Goal: Task Accomplishment & Management: Manage account settings

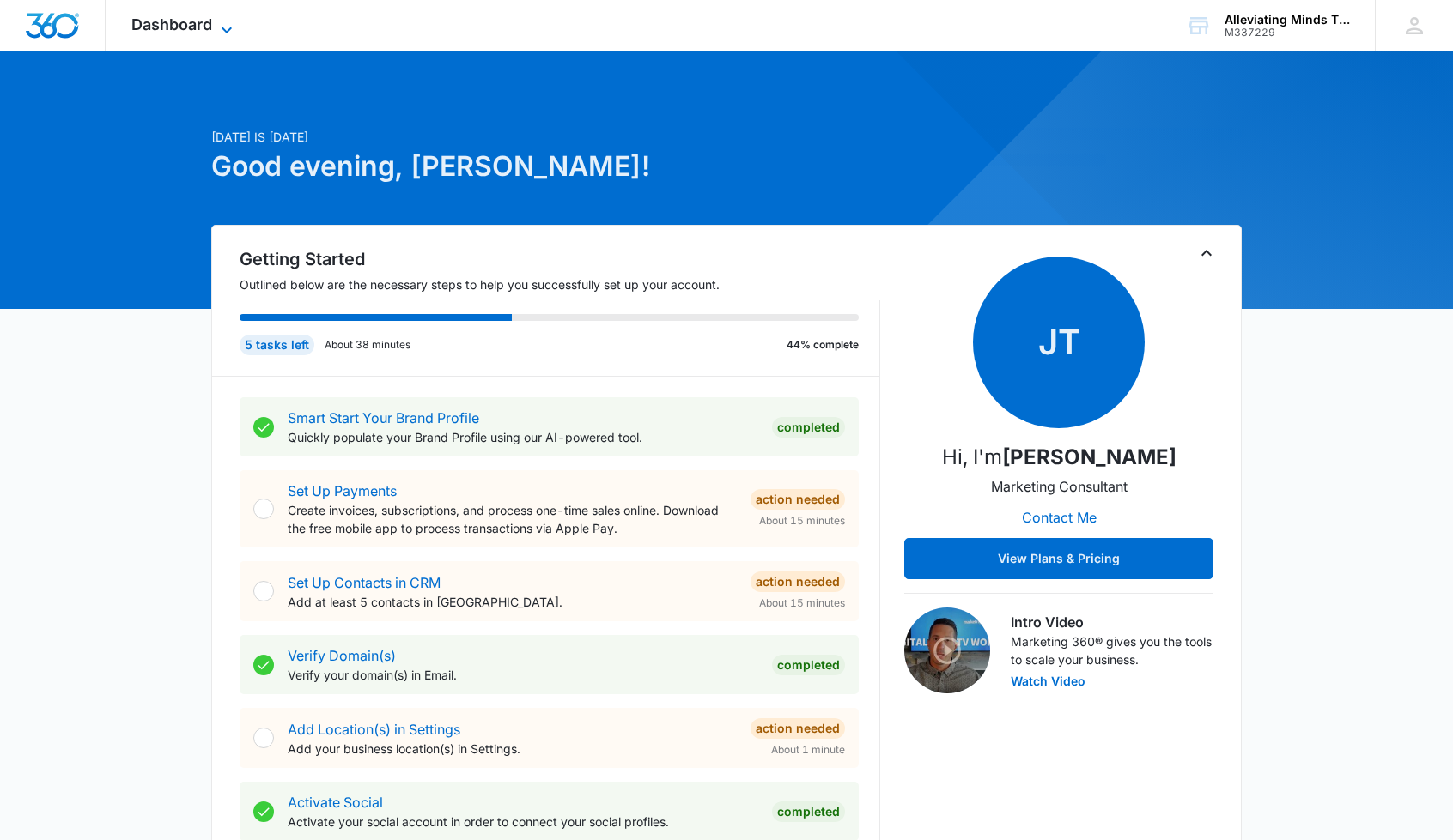
click at [209, 32] on span "Dashboard" at bounding box center [172, 23] width 81 height 18
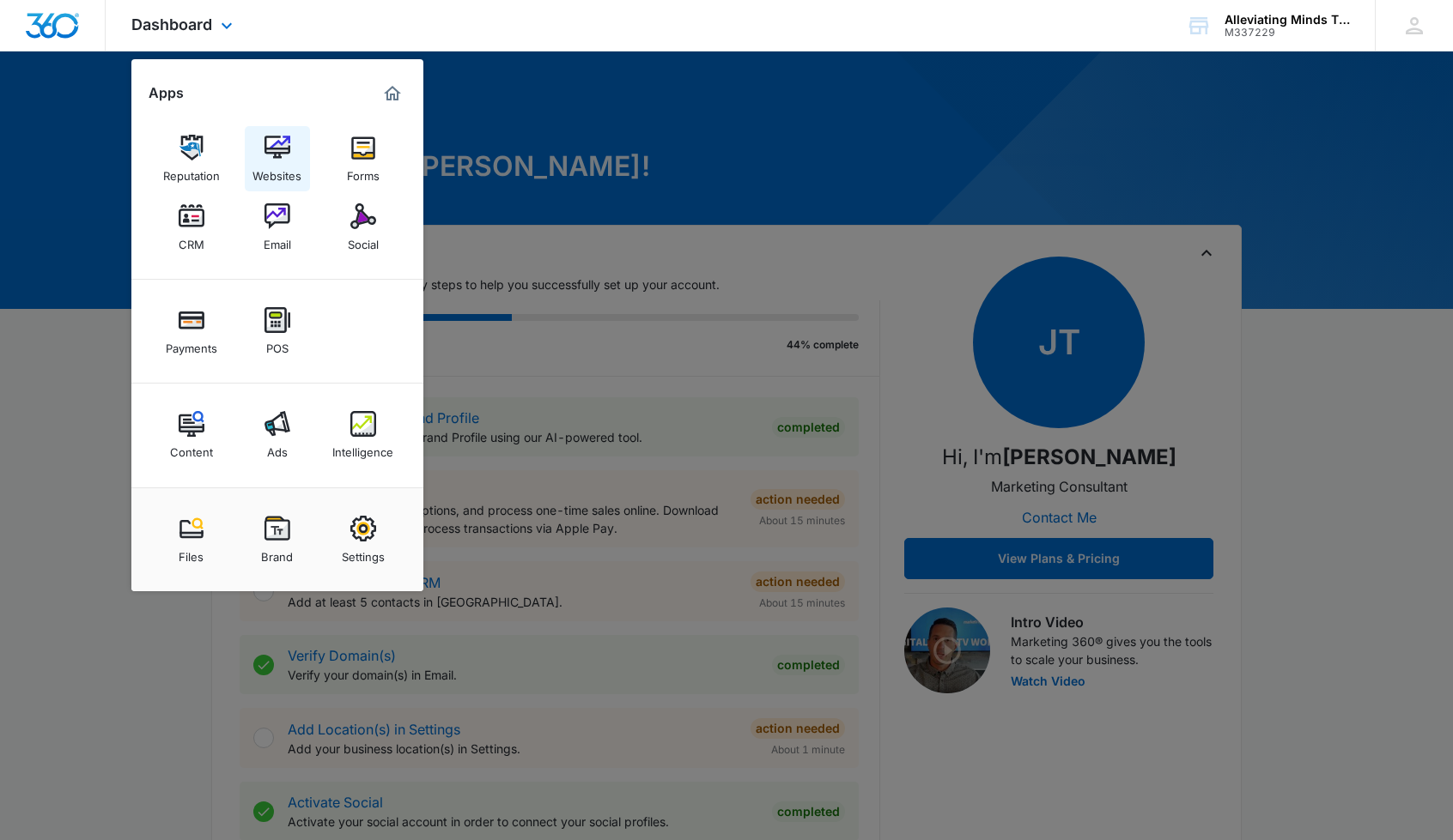
click at [271, 159] on img at bounding box center [277, 147] width 25 height 25
click at [273, 156] on img at bounding box center [277, 147] width 25 height 25
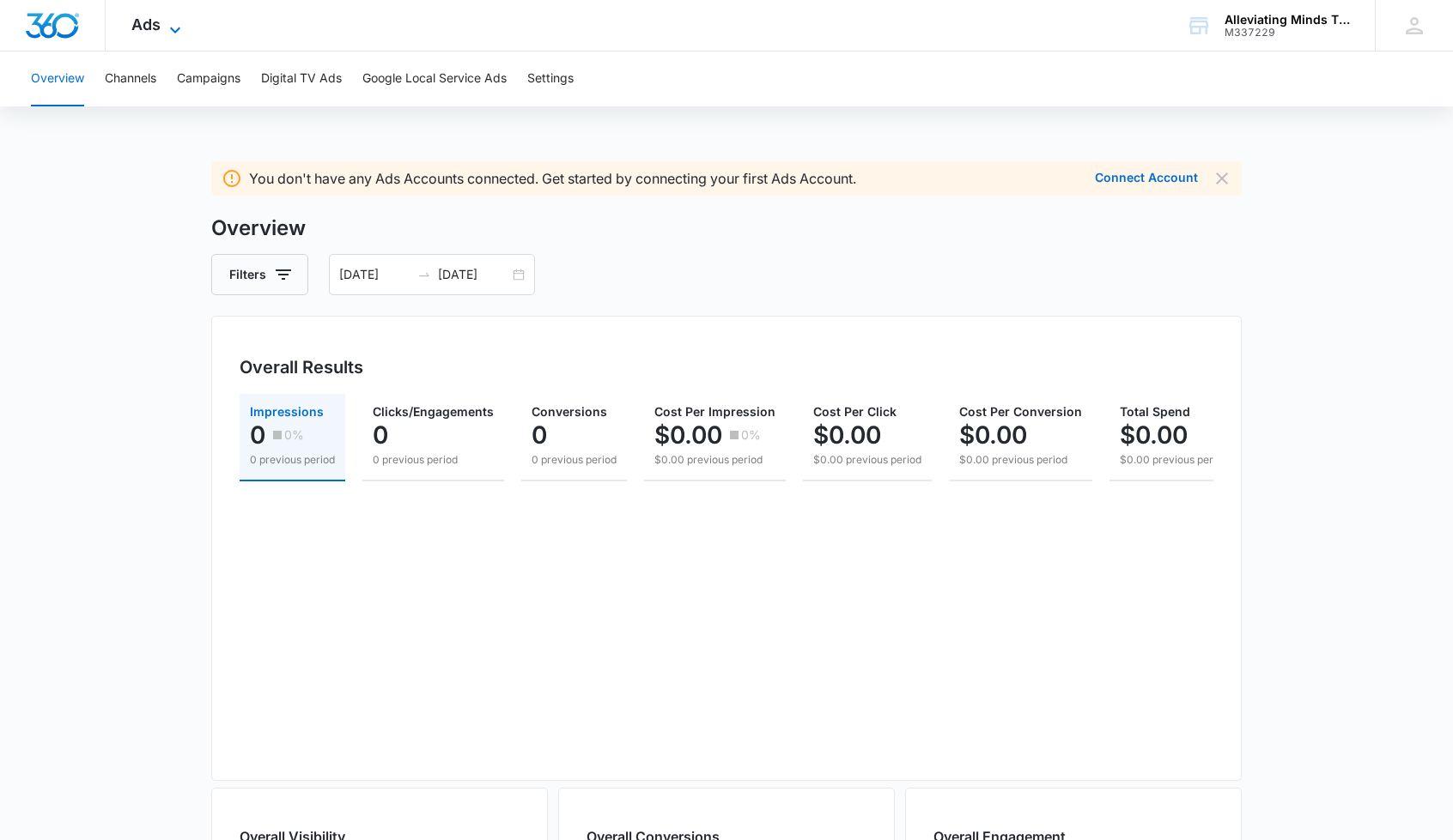
click at [175, 30] on icon at bounding box center [174, 29] width 10 height 6
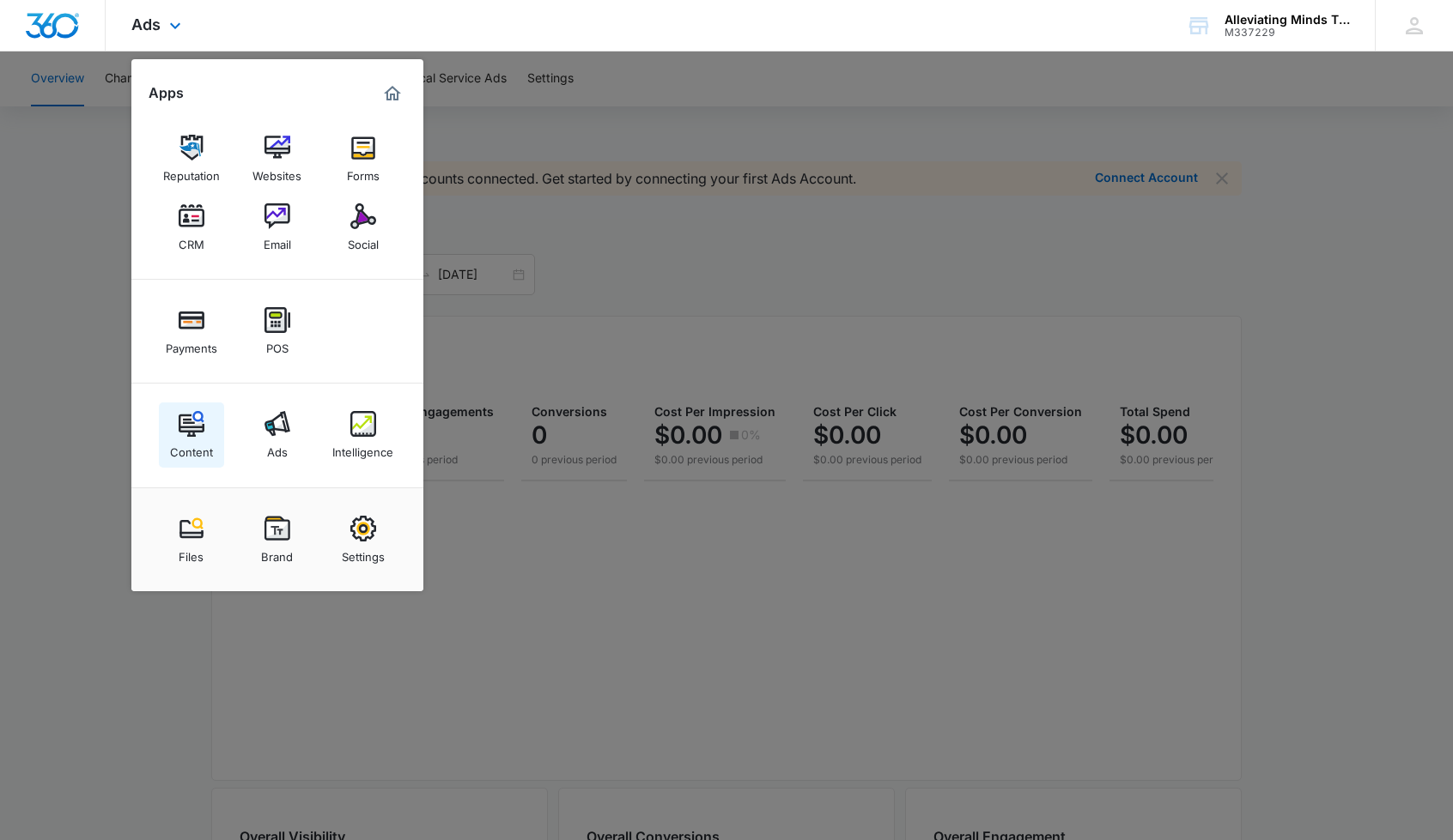
click at [194, 417] on img at bounding box center [190, 423] width 25 height 25
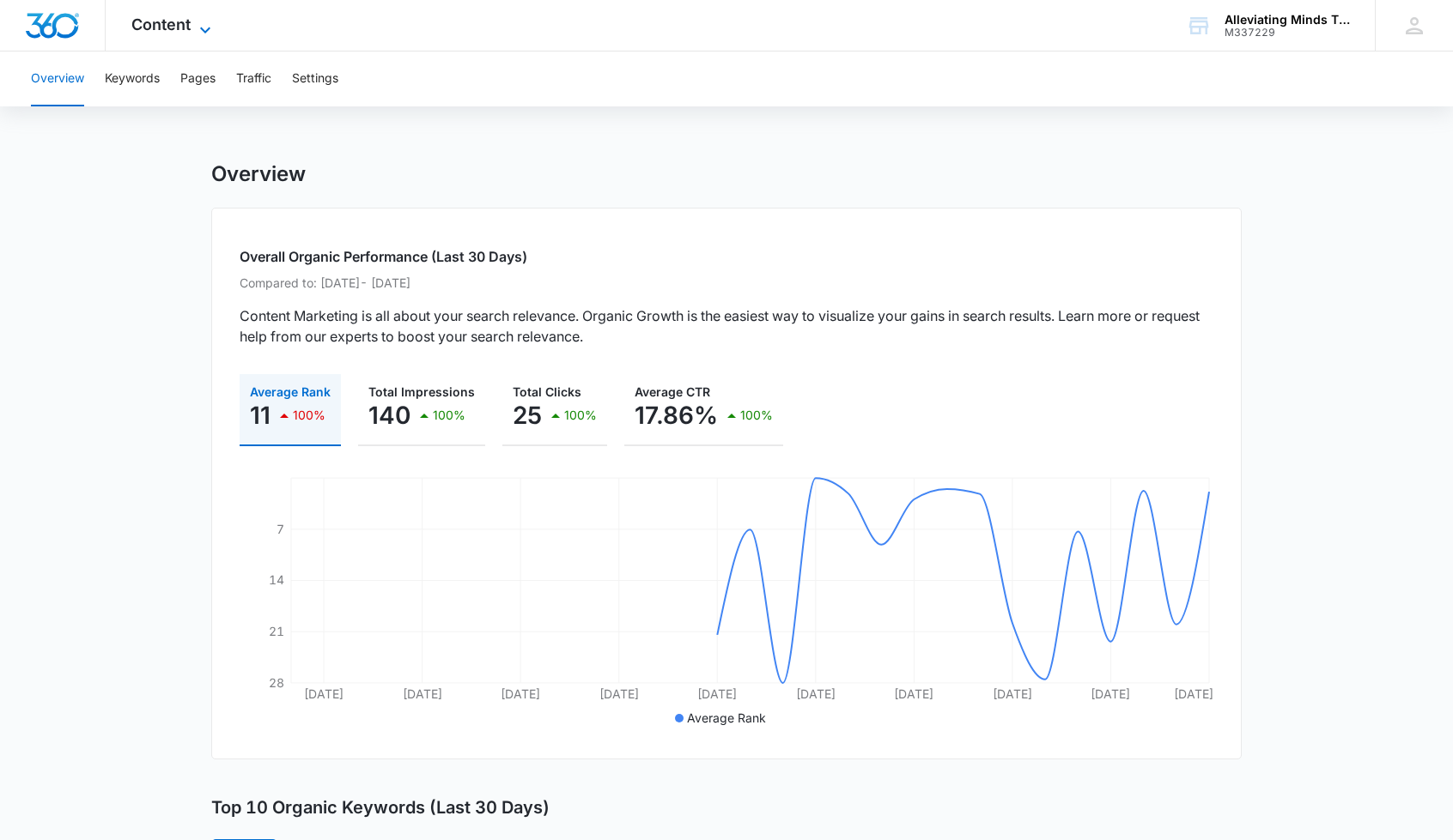
click at [196, 26] on icon at bounding box center [205, 30] width 21 height 21
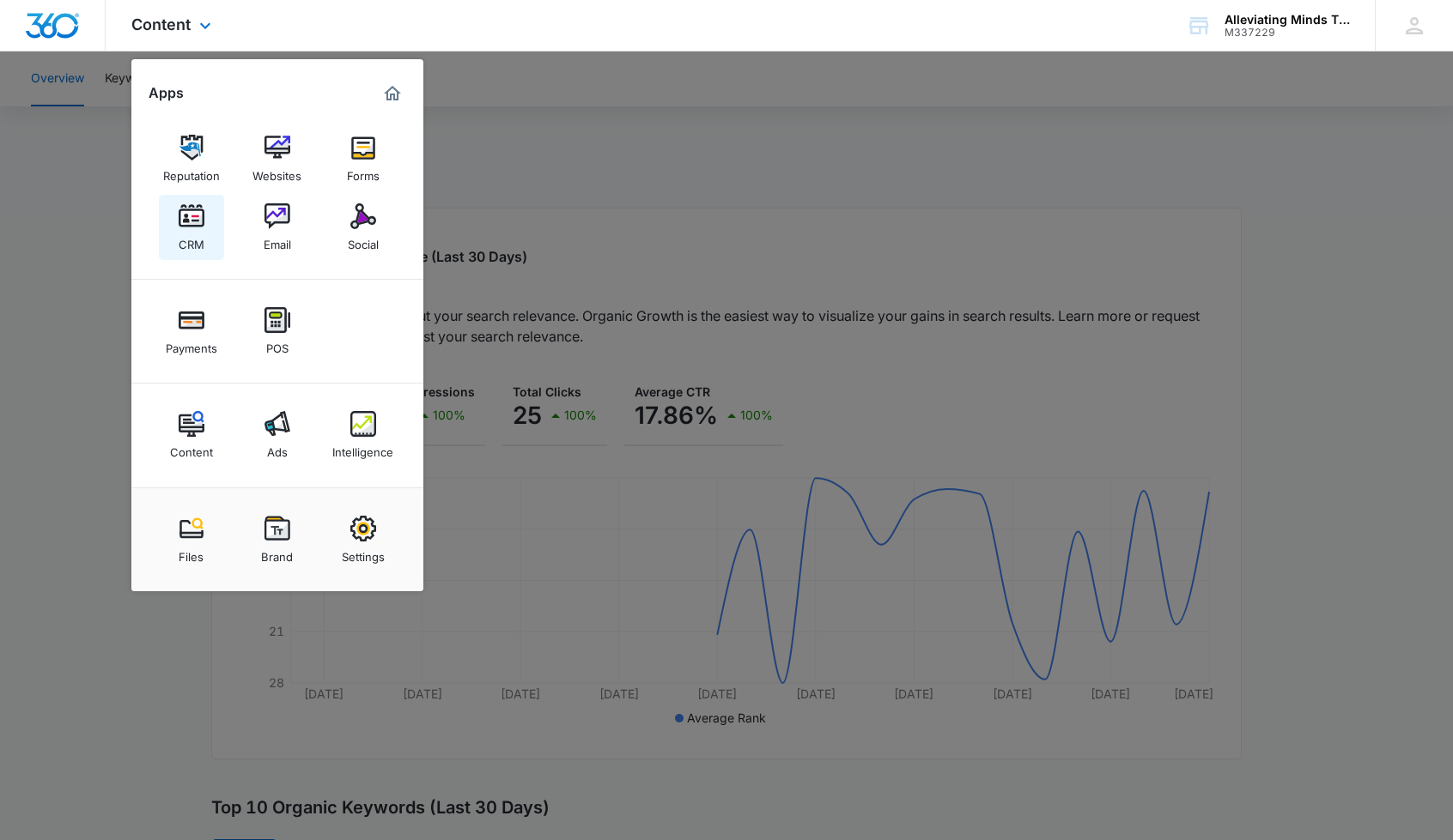
click at [189, 230] on div "CRM" at bounding box center [190, 240] width 25 height 22
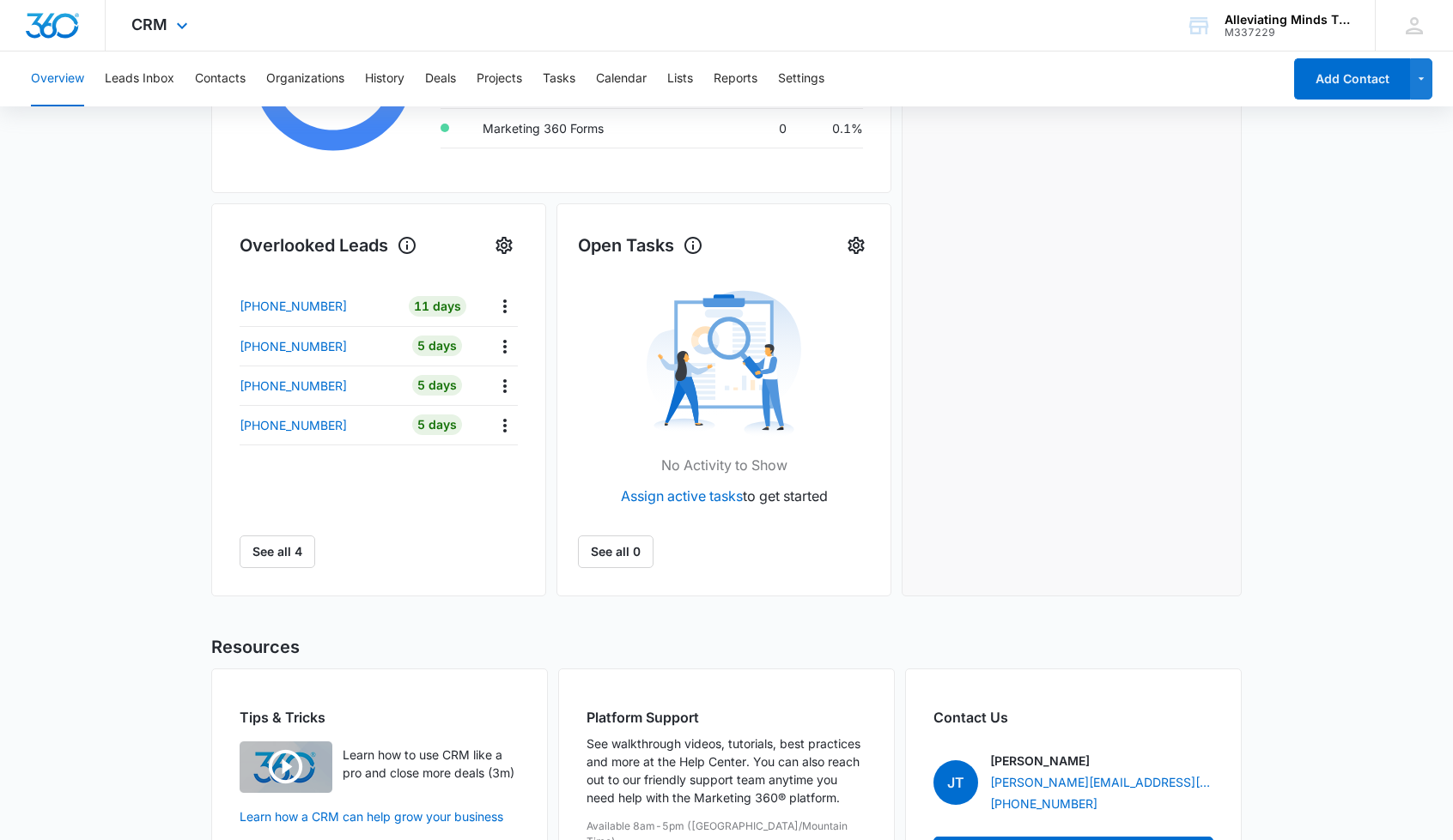
scroll to position [451, 0]
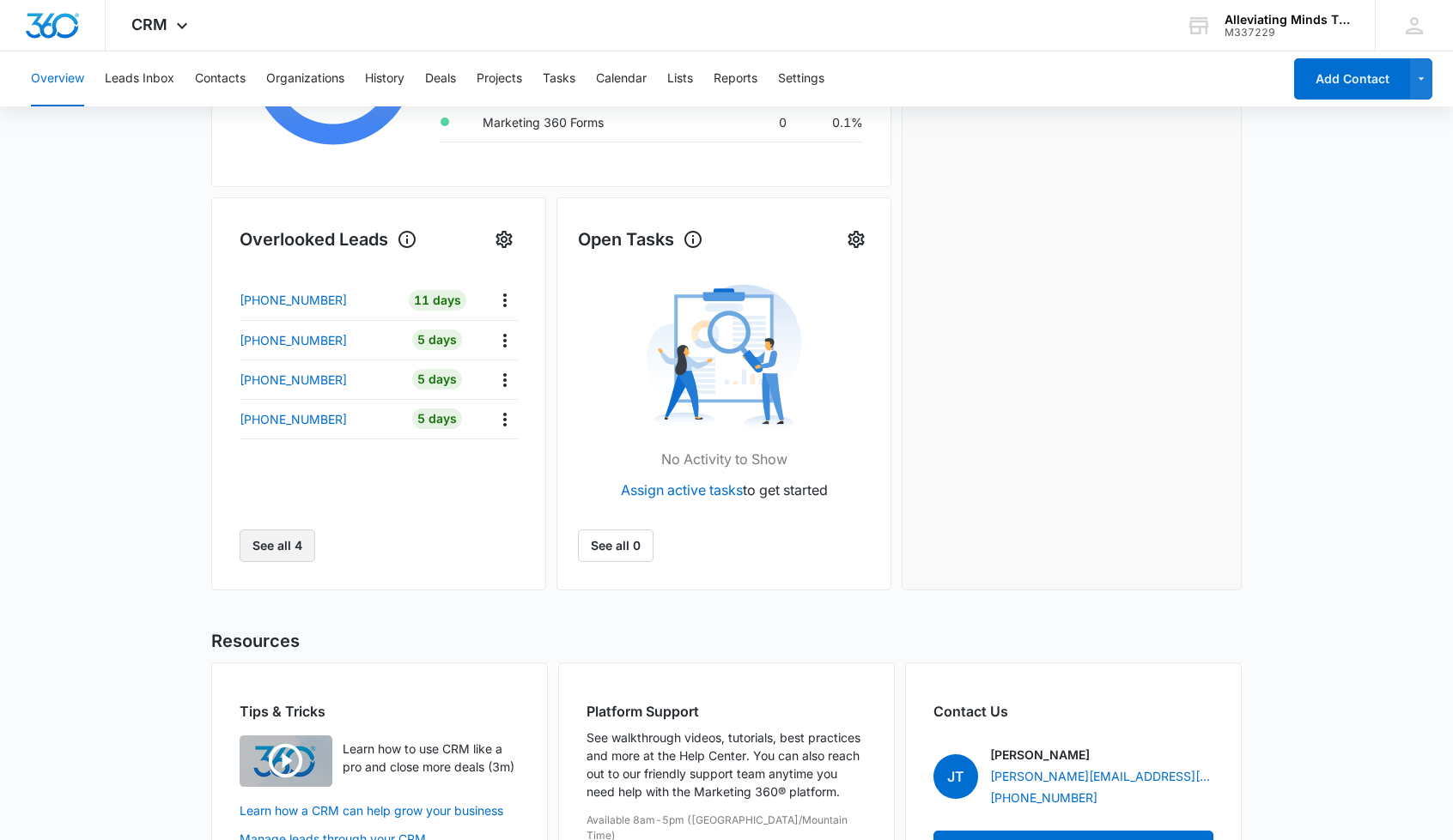
click at [269, 535] on button "See all 4" at bounding box center [277, 546] width 76 height 33
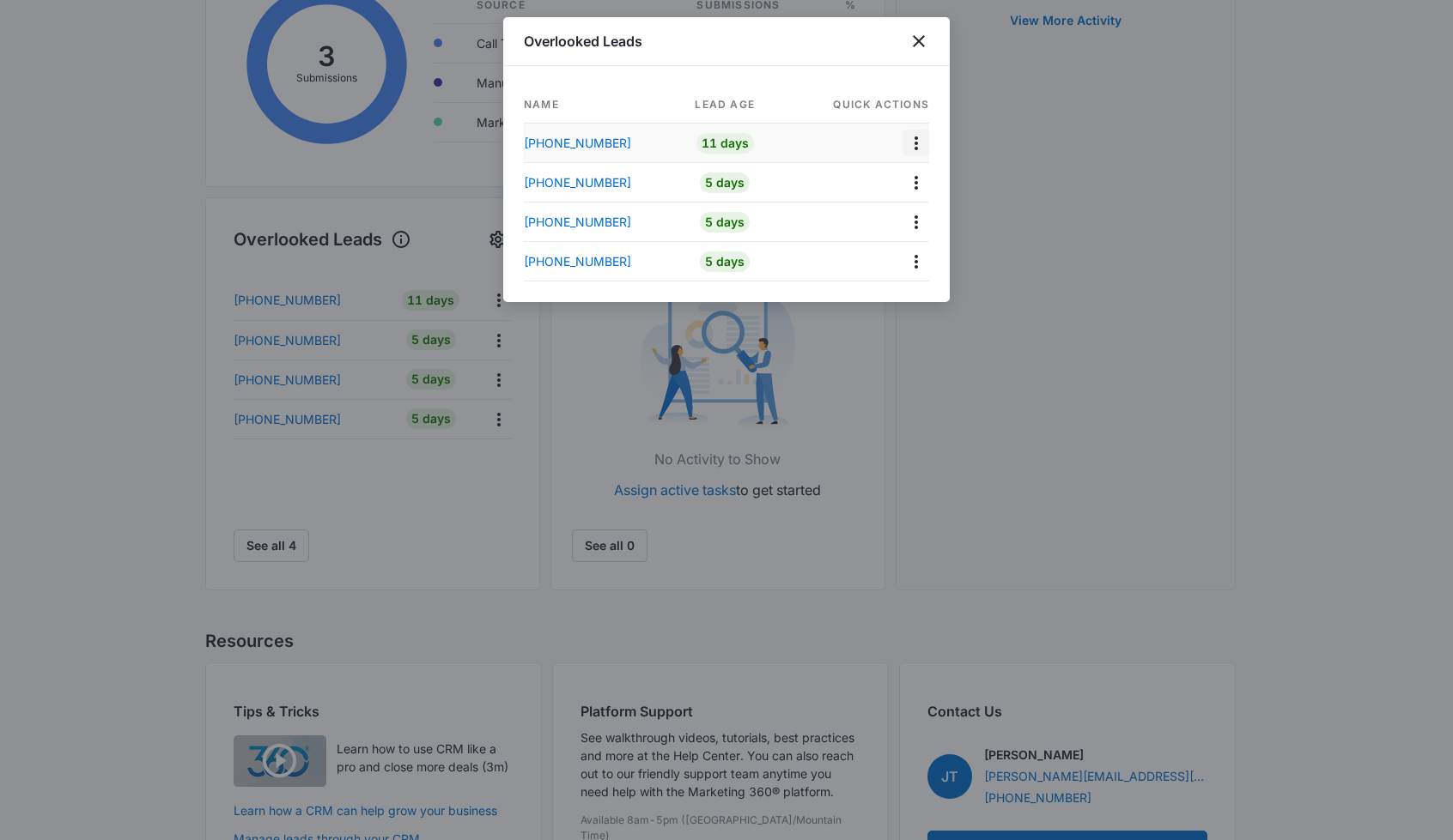
click at [914, 140] on icon "Actions" at bounding box center [916, 143] width 21 height 21
click at [920, 35] on icon "close" at bounding box center [918, 41] width 21 height 21
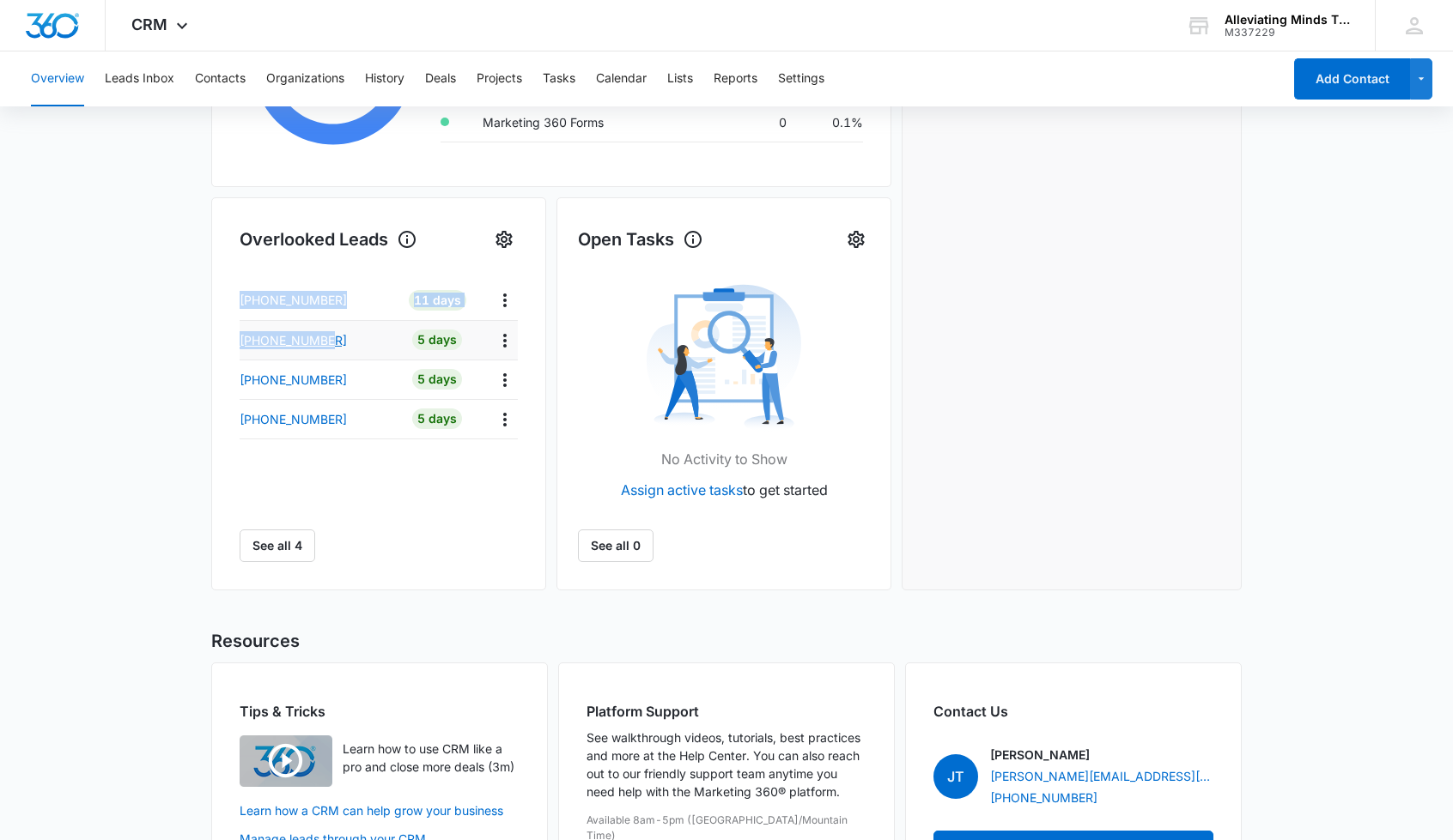
drag, startPoint x: 233, startPoint y: 338, endPoint x: 345, endPoint y: 341, distance: 112.0
click at [345, 341] on div "Overlooked Leads Name Lead age Quick actions +18153476530 11 Days +18477785269 …" at bounding box center [378, 394] width 335 height 393
click at [217, 338] on div "Overlooked Leads Name Lead age Quick actions +18153476530 11 Days +18477785269 …" at bounding box center [378, 394] width 335 height 393
drag, startPoint x: 228, startPoint y: 339, endPoint x: 192, endPoint y: 344, distance: 36.3
click at [192, 344] on main "Overview Total Leads 4 0 New Today Go to Leads Lead Submissions this Week 3 0% …" at bounding box center [726, 328] width 1453 height 1236
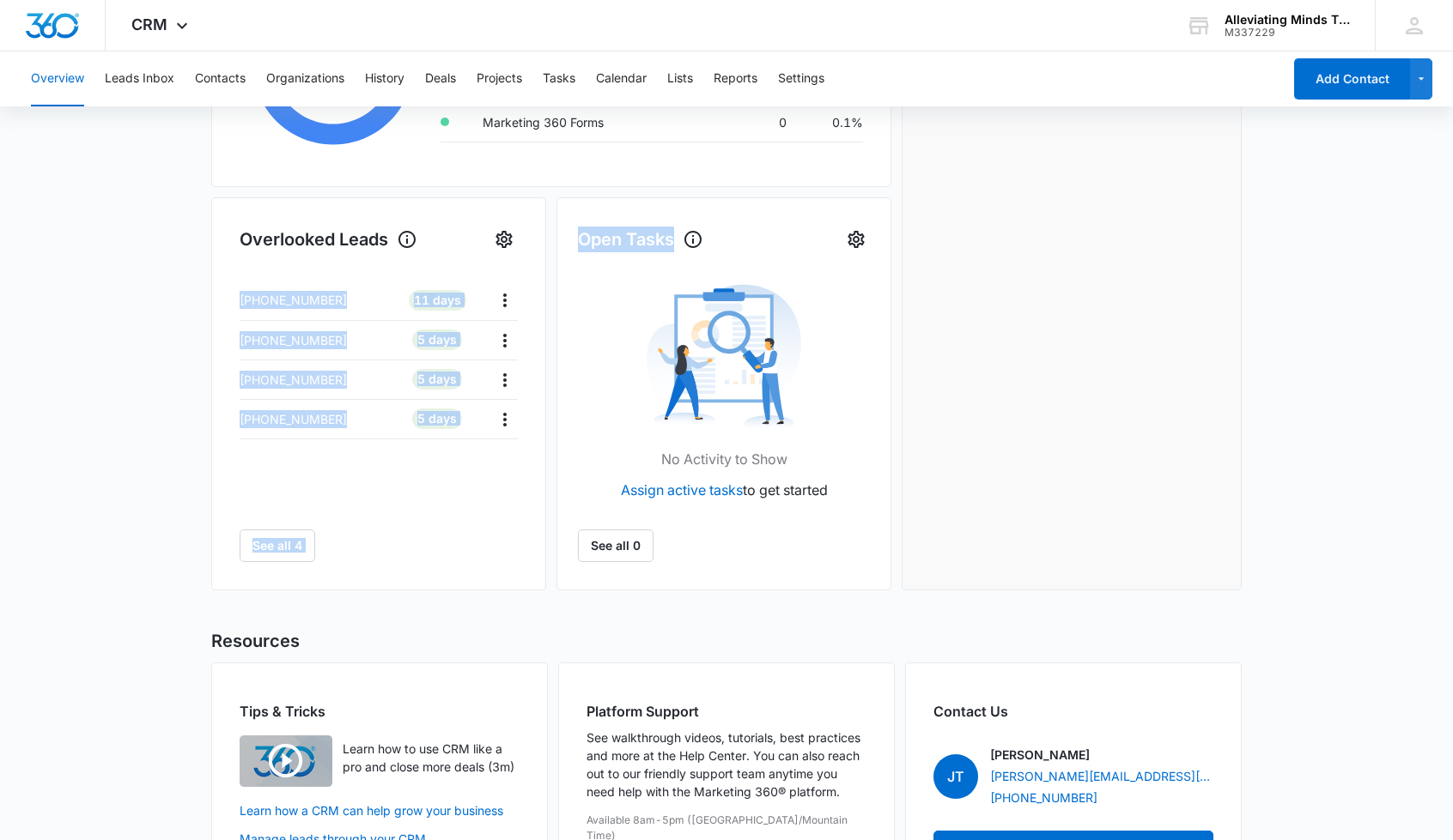
drag, startPoint x: 552, startPoint y: 342, endPoint x: 522, endPoint y: 338, distance: 30.3
click at [522, 338] on div "Lead Sources View Report Last 7 days 3 Submissions Source Submissions % Call Tr…" at bounding box center [551, 241] width 680 height 697
click at [502, 421] on icon "Actions" at bounding box center [505, 420] width 21 height 21
click at [294, 494] on div "Name Lead age Quick actions +18153476530 11 Days +18477785269 5 Days +181593712…" at bounding box center [378, 421] width 279 height 281
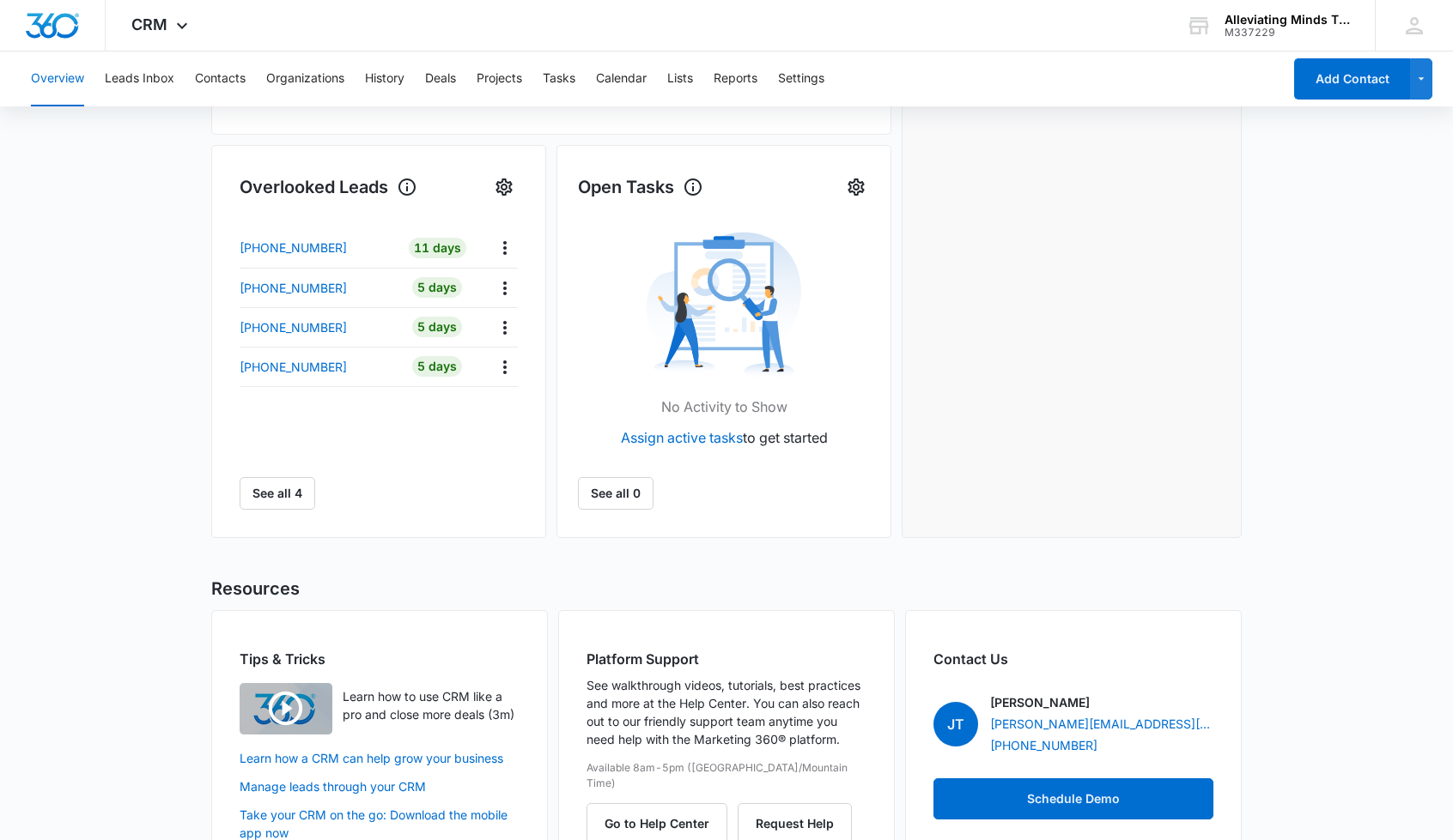
scroll to position [502, 0]
click at [161, 86] on button "Leads Inbox" at bounding box center [140, 79] width 69 height 55
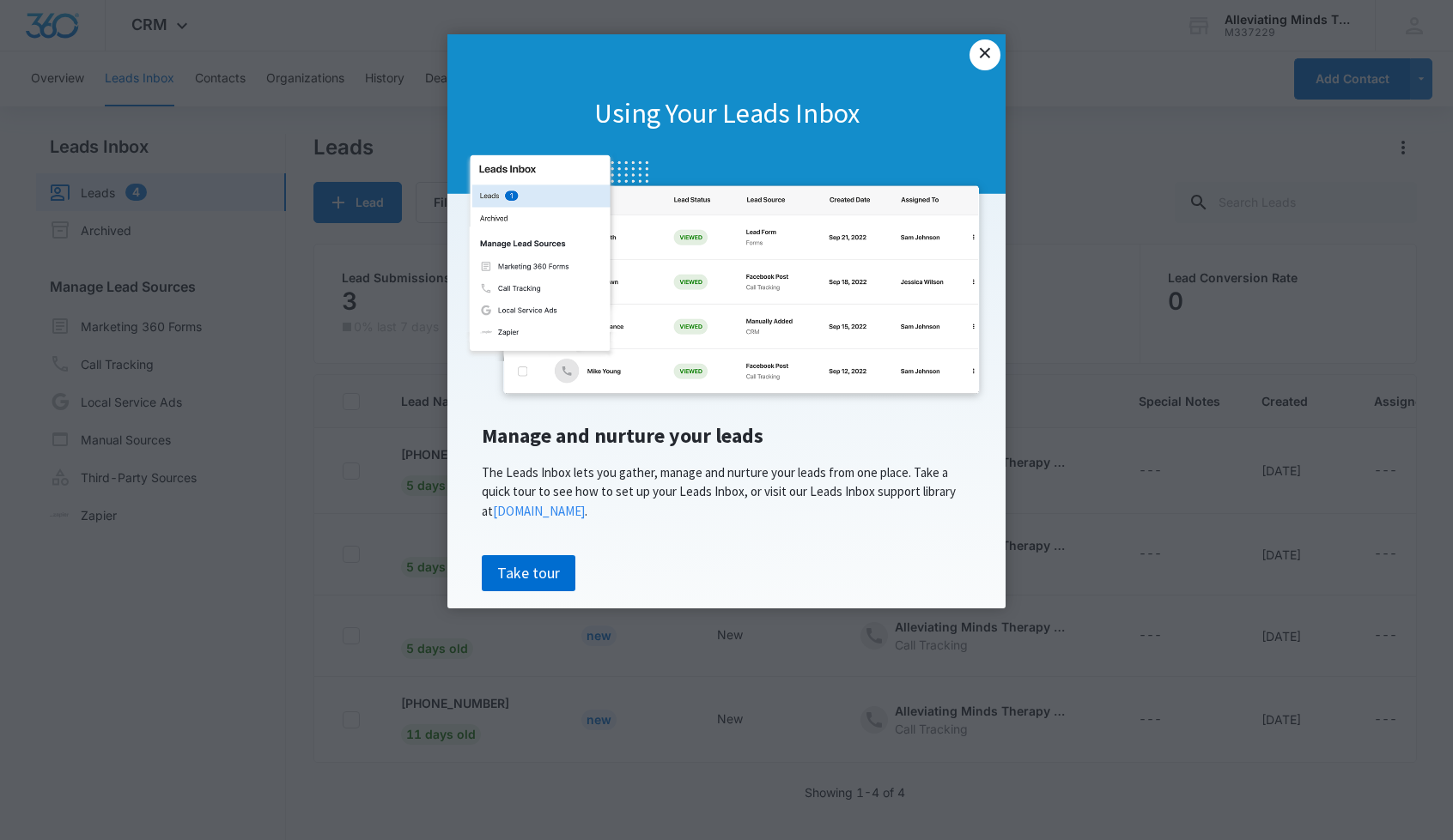
click at [982, 54] on link "×" at bounding box center [984, 54] width 31 height 31
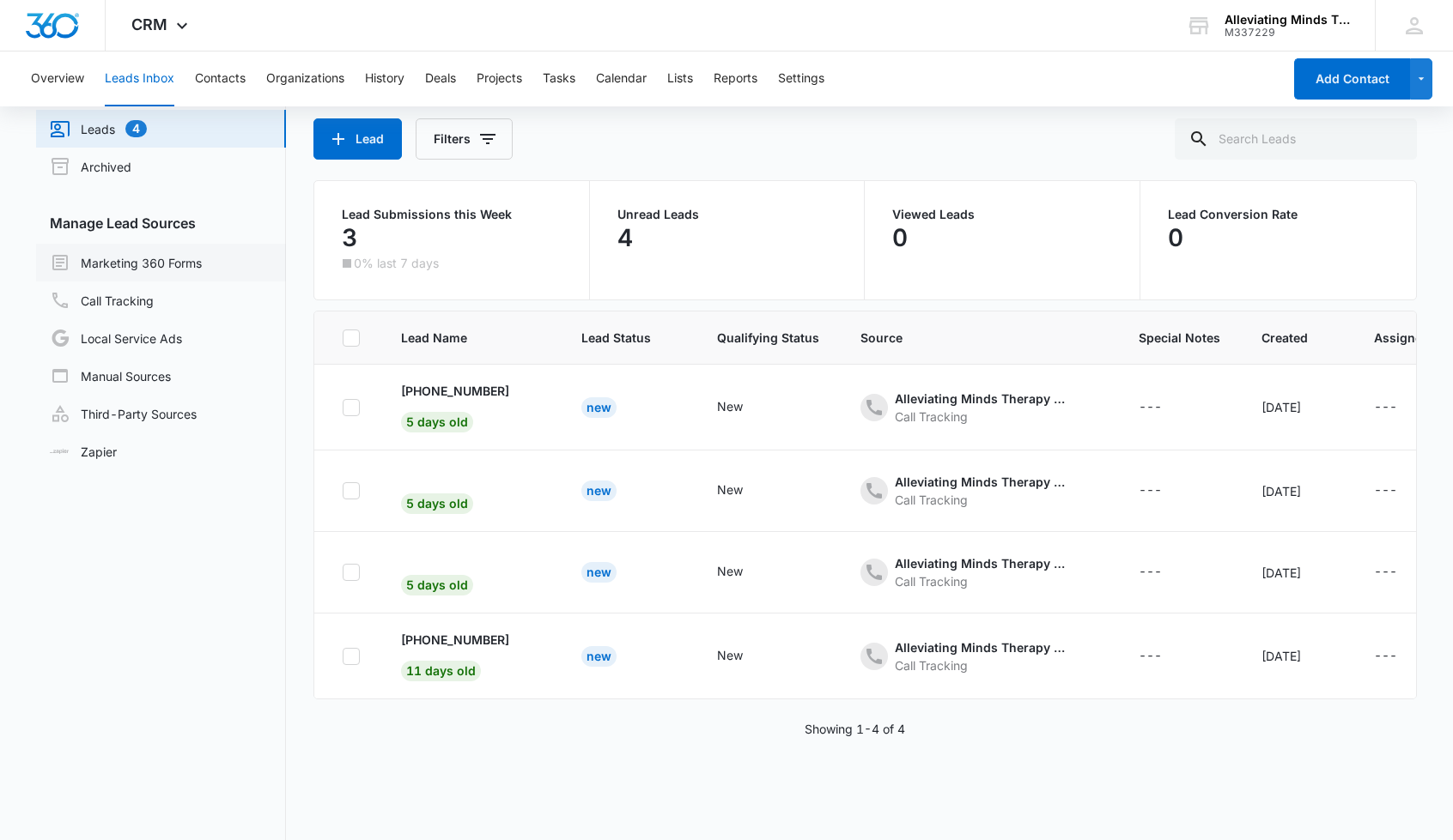
click at [130, 254] on link "Marketing 360 Forms" at bounding box center [126, 262] width 152 height 21
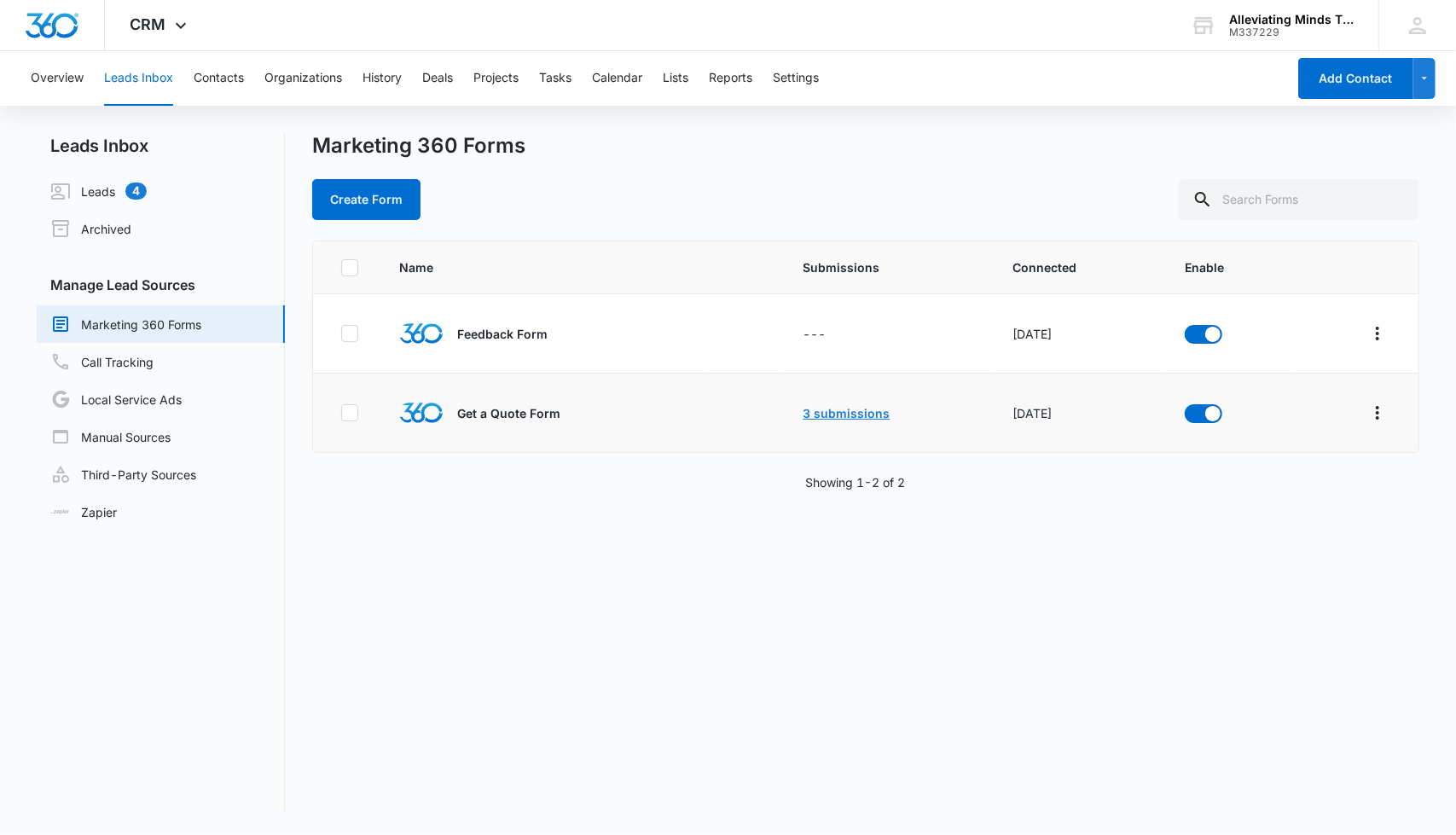
click at [815, 410] on link "3 submissions" at bounding box center [845, 414] width 87 height 15
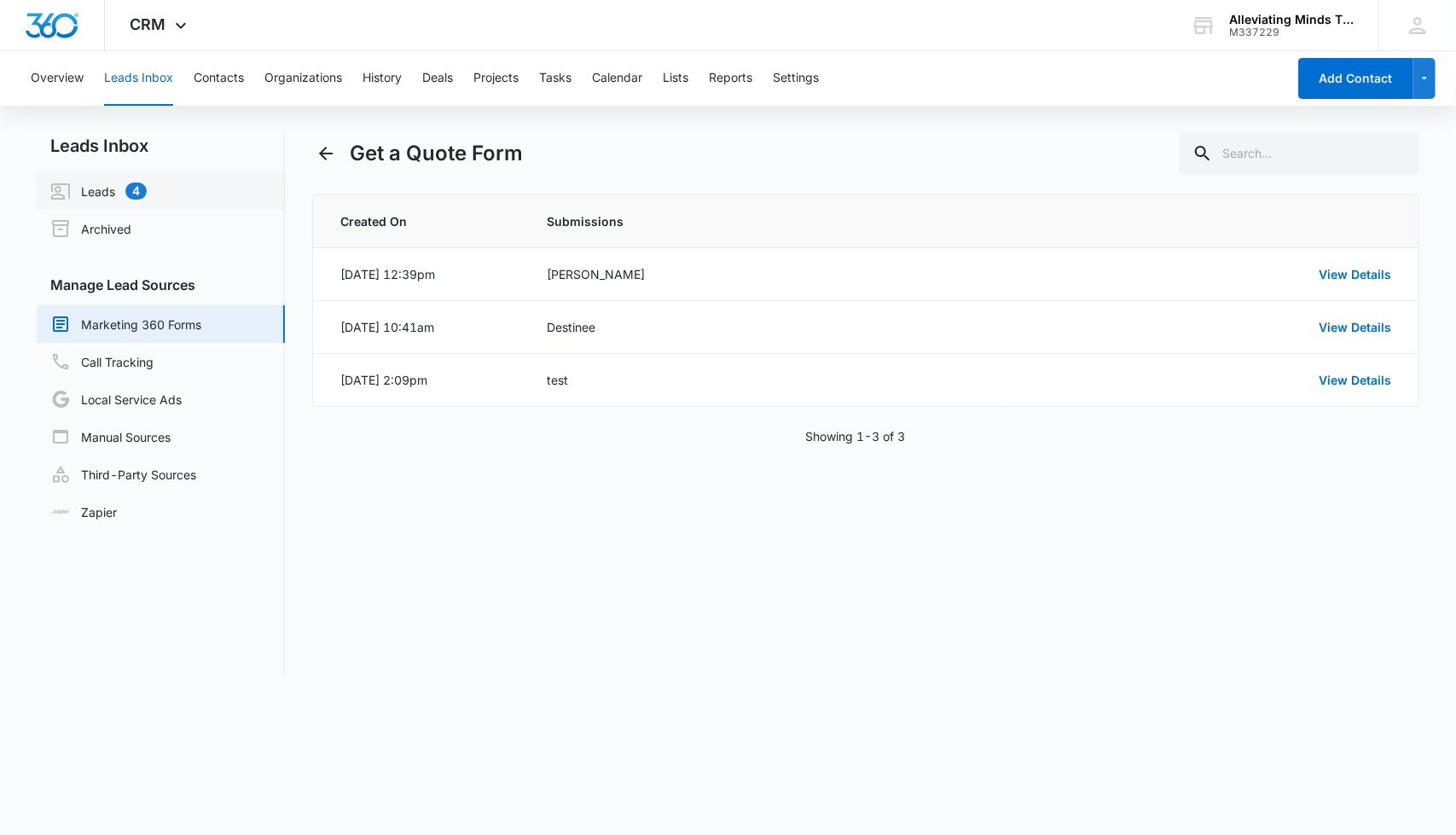
click at [111, 197] on link "Leads 4" at bounding box center [98, 191] width 96 height 21
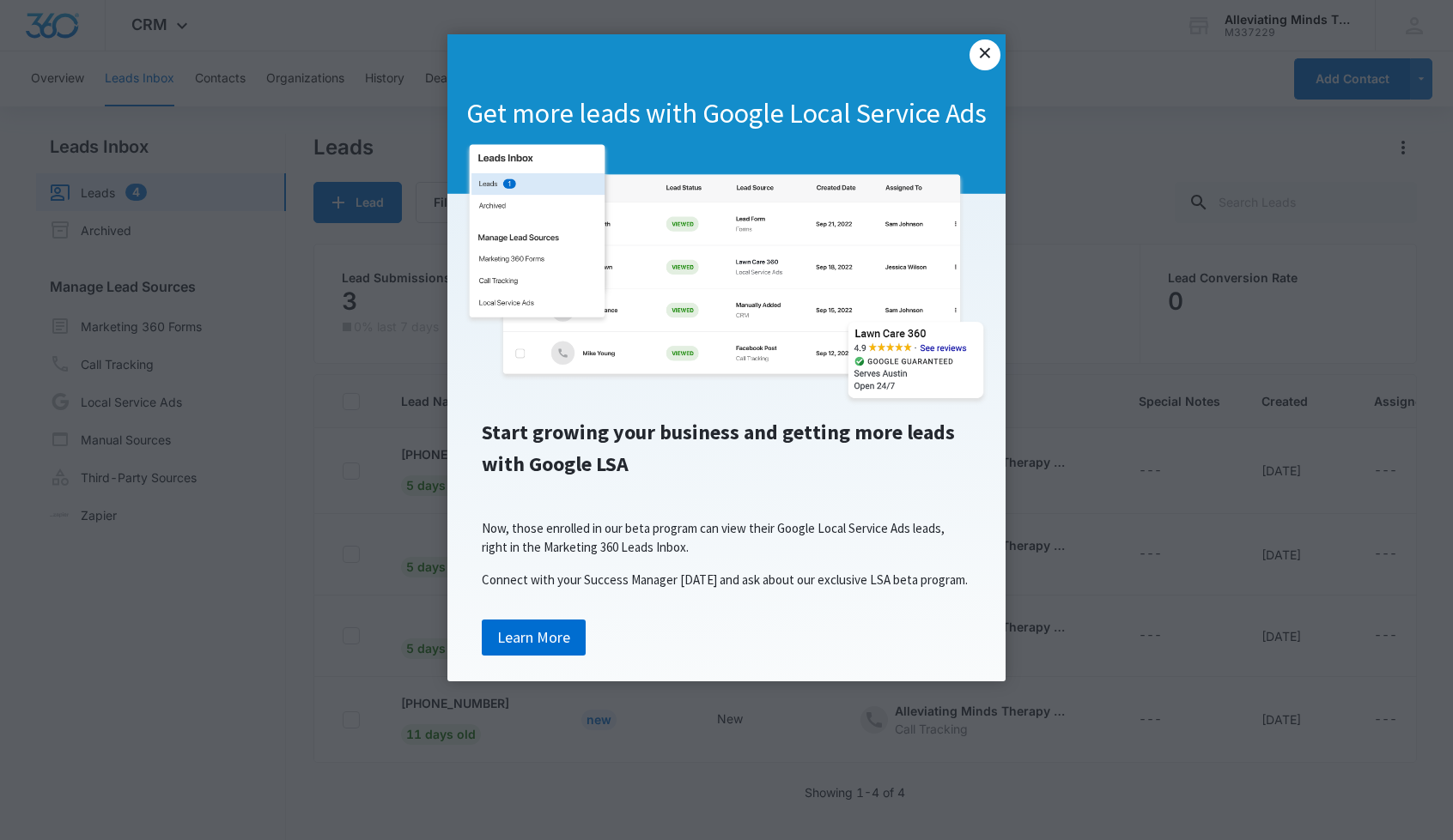
click at [979, 55] on link "×" at bounding box center [984, 54] width 31 height 31
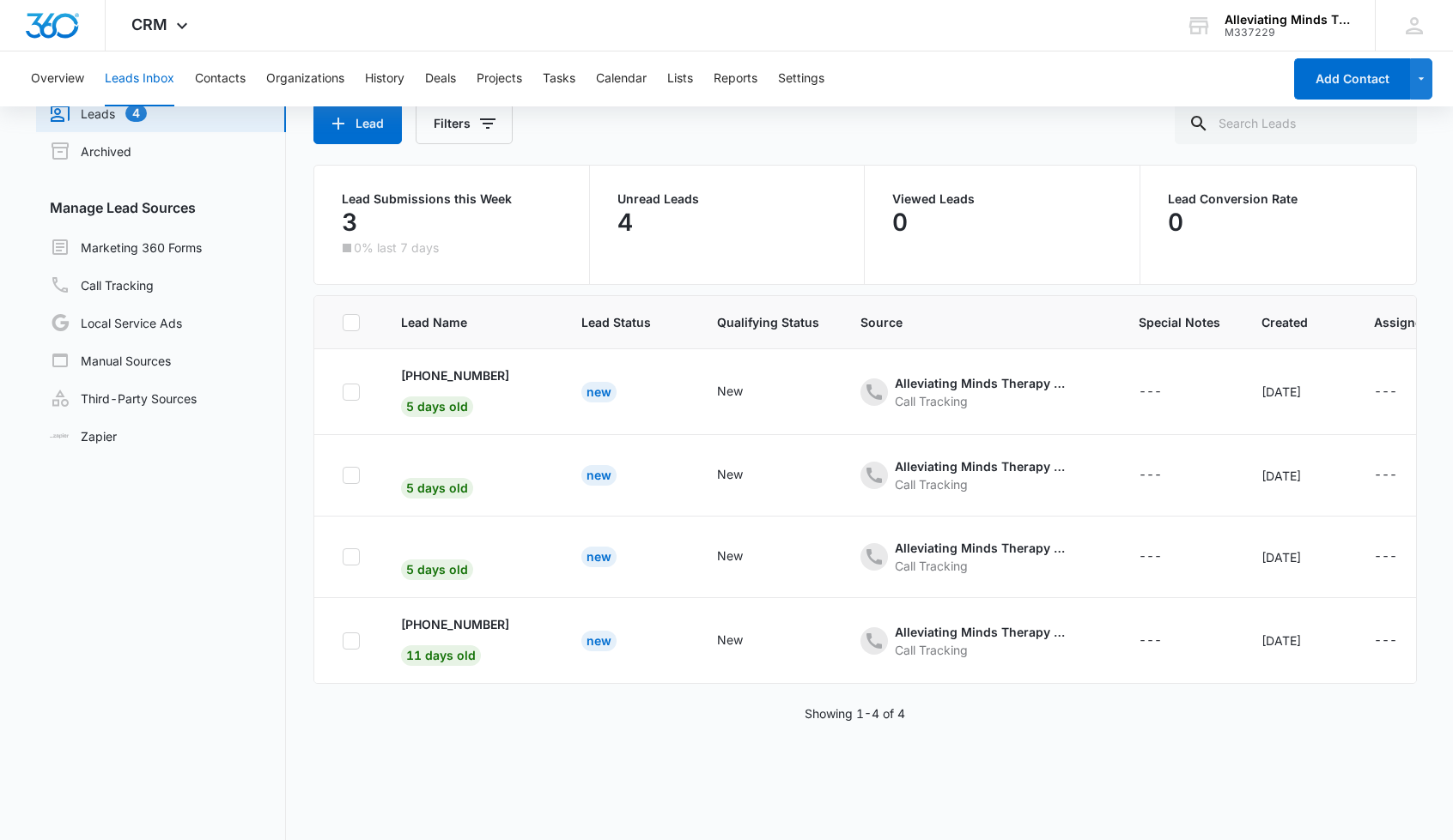
scroll to position [84, 0]
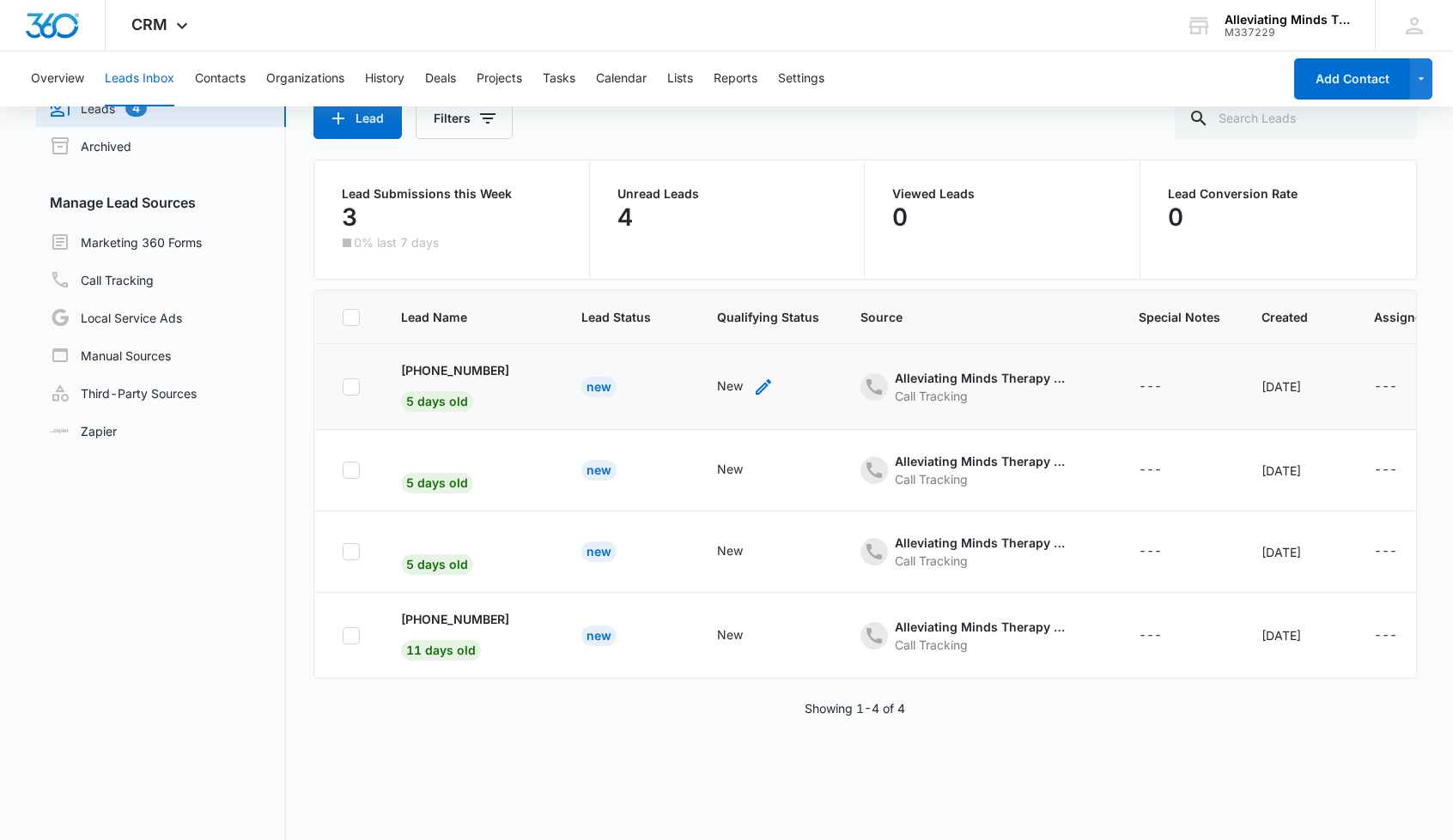
click at [717, 382] on div "New" at bounding box center [729, 385] width 25 height 18
click at [914, 387] on div "Call Tracking" at bounding box center [980, 396] width 172 height 18
click at [1139, 391] on div "---" at bounding box center [1150, 387] width 23 height 21
click at [1263, 390] on div "Oct 8, 2025" at bounding box center [1297, 386] width 71 height 18
click at [1374, 383] on div "---" at bounding box center [1385, 387] width 23 height 21
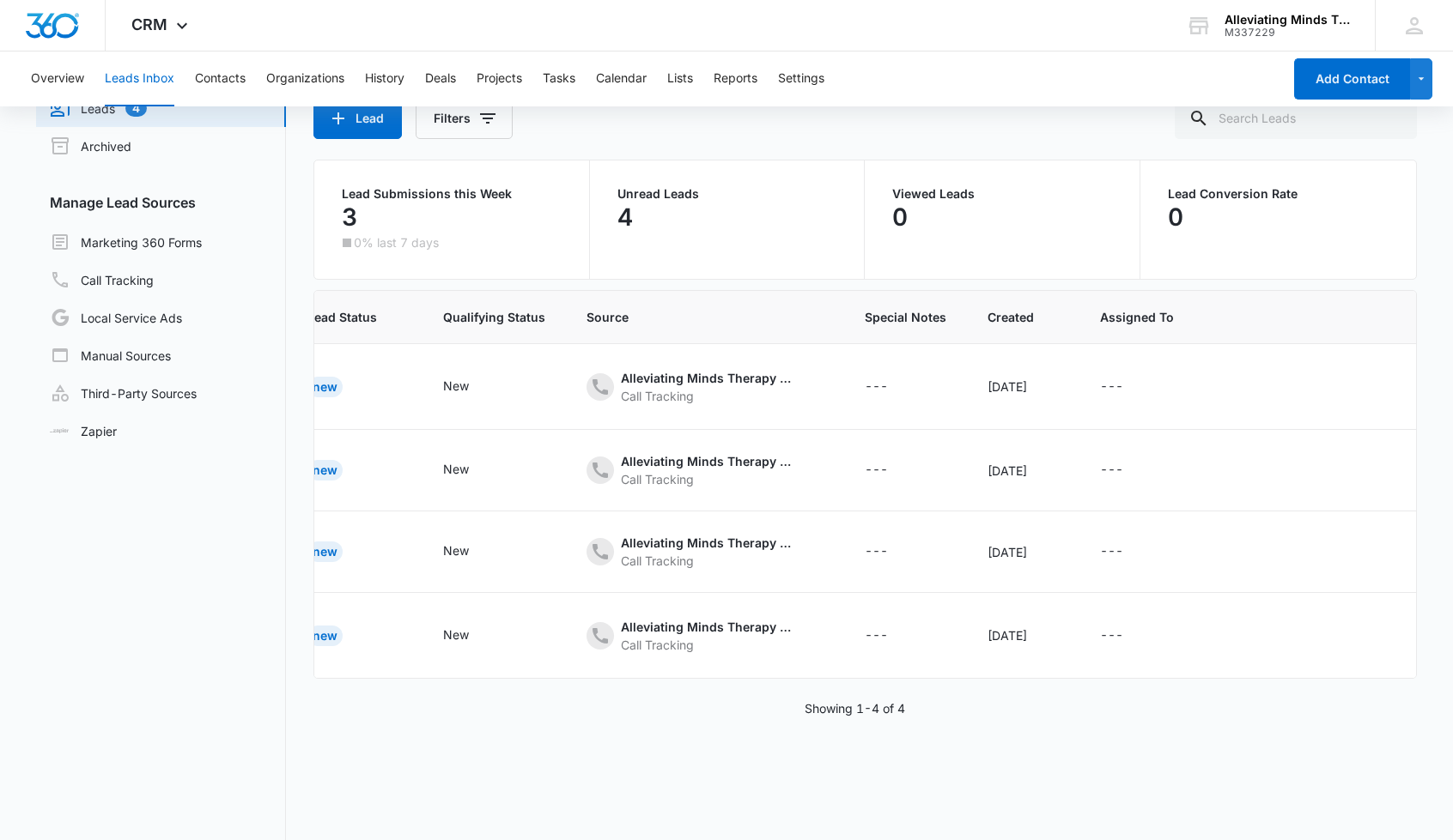
scroll to position [0, 310]
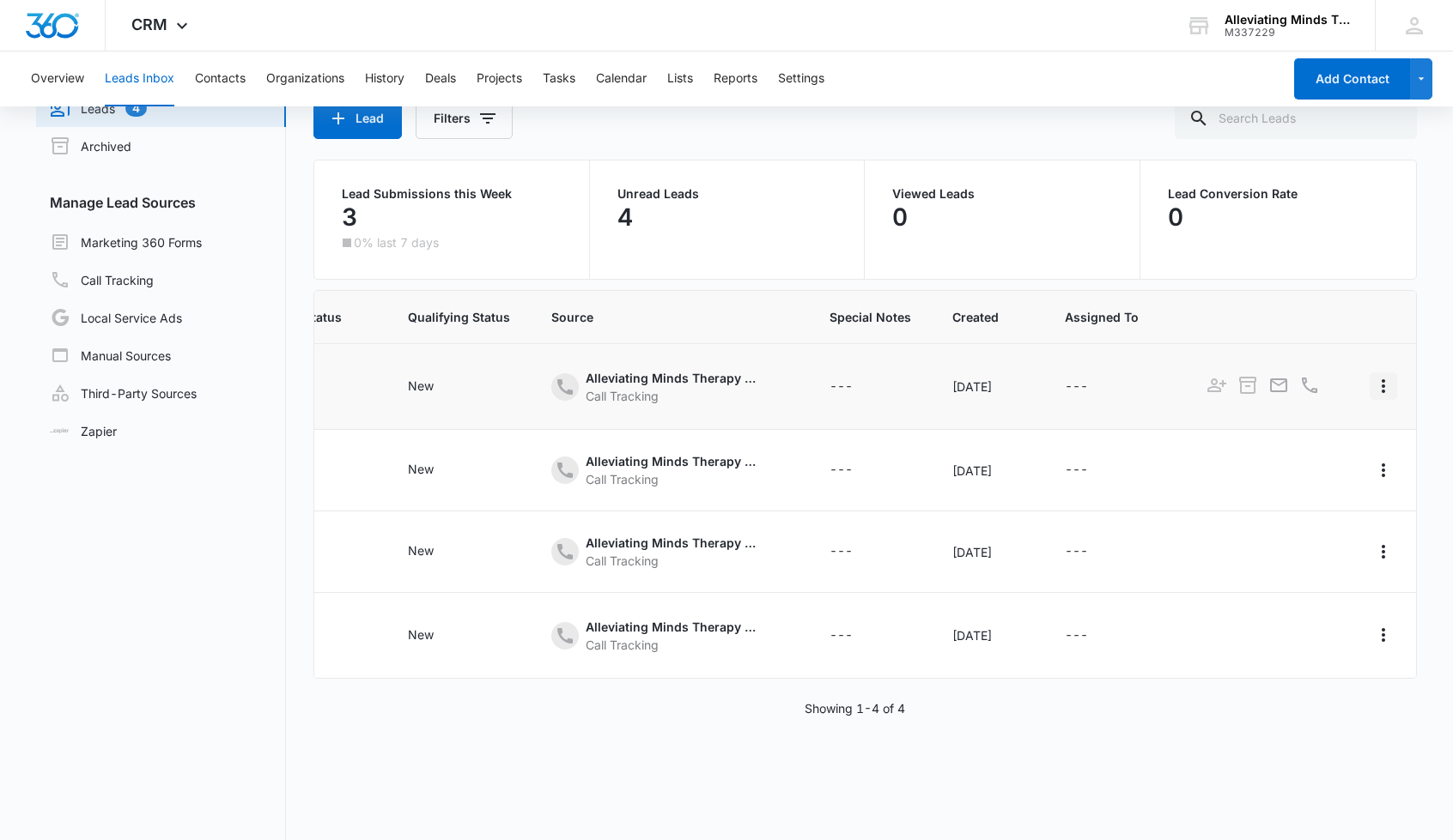
click at [1373, 382] on icon "Actions" at bounding box center [1384, 386] width 21 height 21
drag, startPoint x: 552, startPoint y: 389, endPoint x: 432, endPoint y: 400, distance: 120.5
click at [432, 400] on tr "+12246454831 5 days old New New Alleviating Minds Therapy Services – Content Ca…" at bounding box center [714, 387] width 1419 height 86
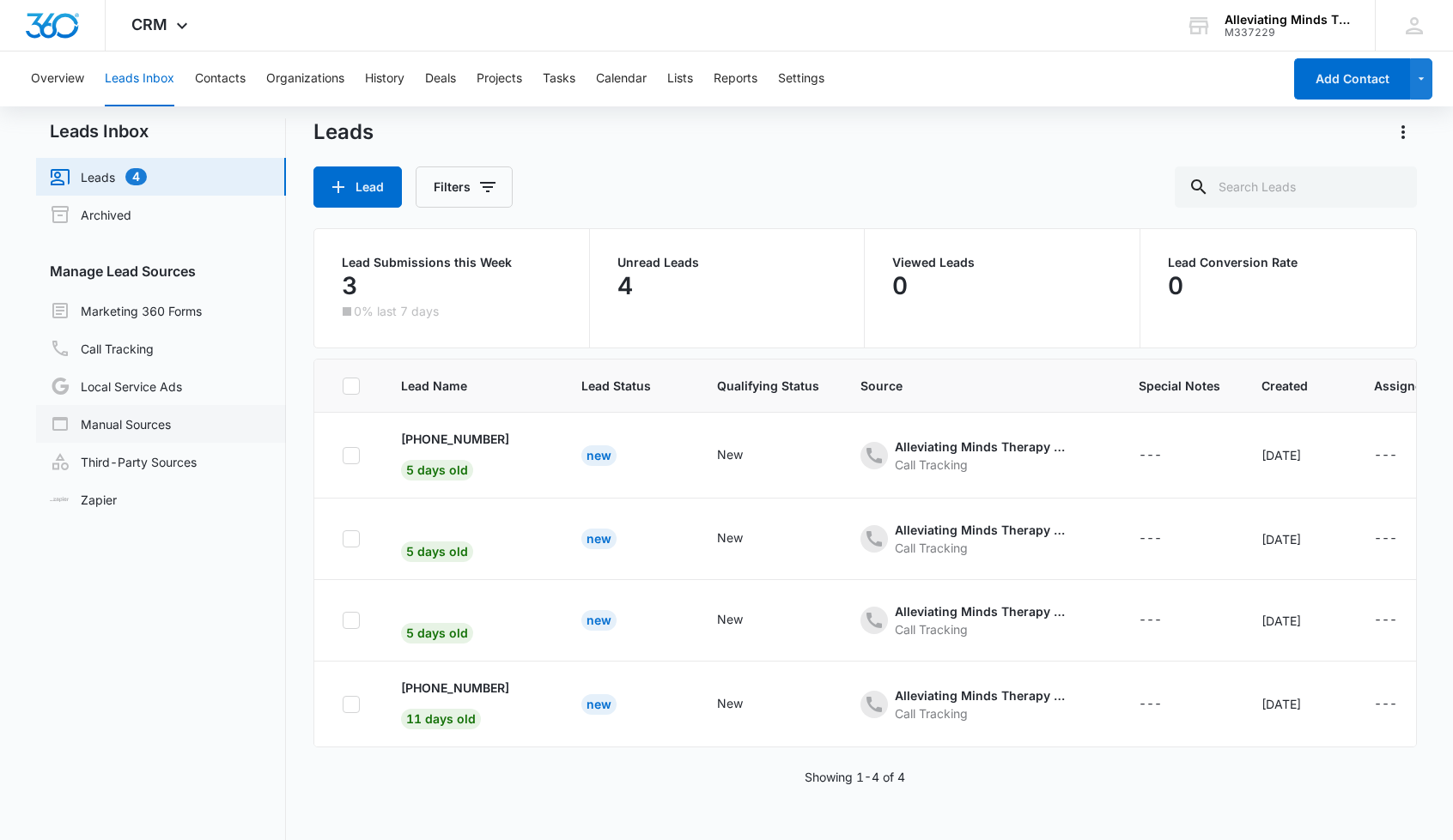
scroll to position [0, 0]
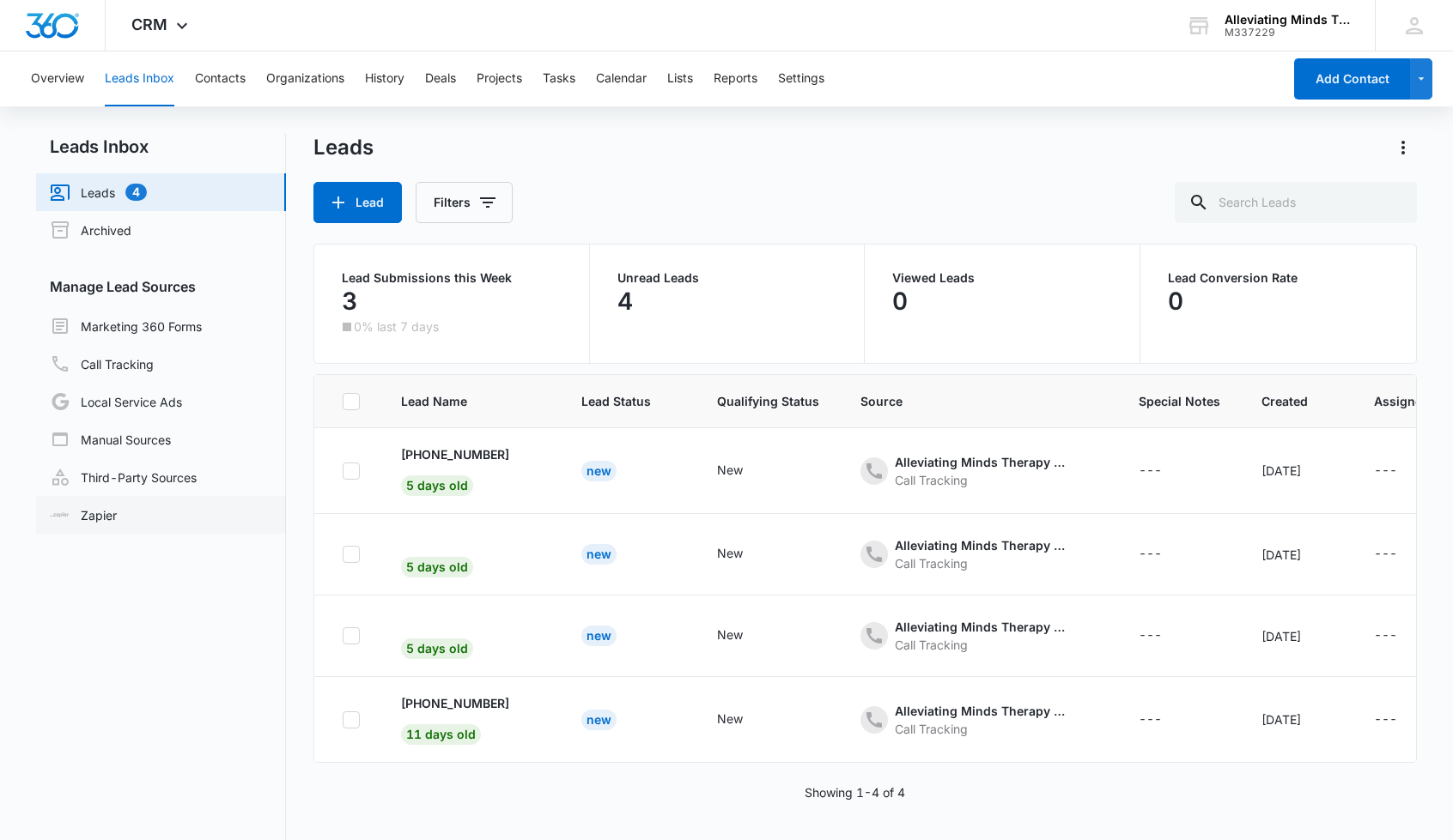
click at [88, 509] on link "Zapier" at bounding box center [83, 515] width 67 height 18
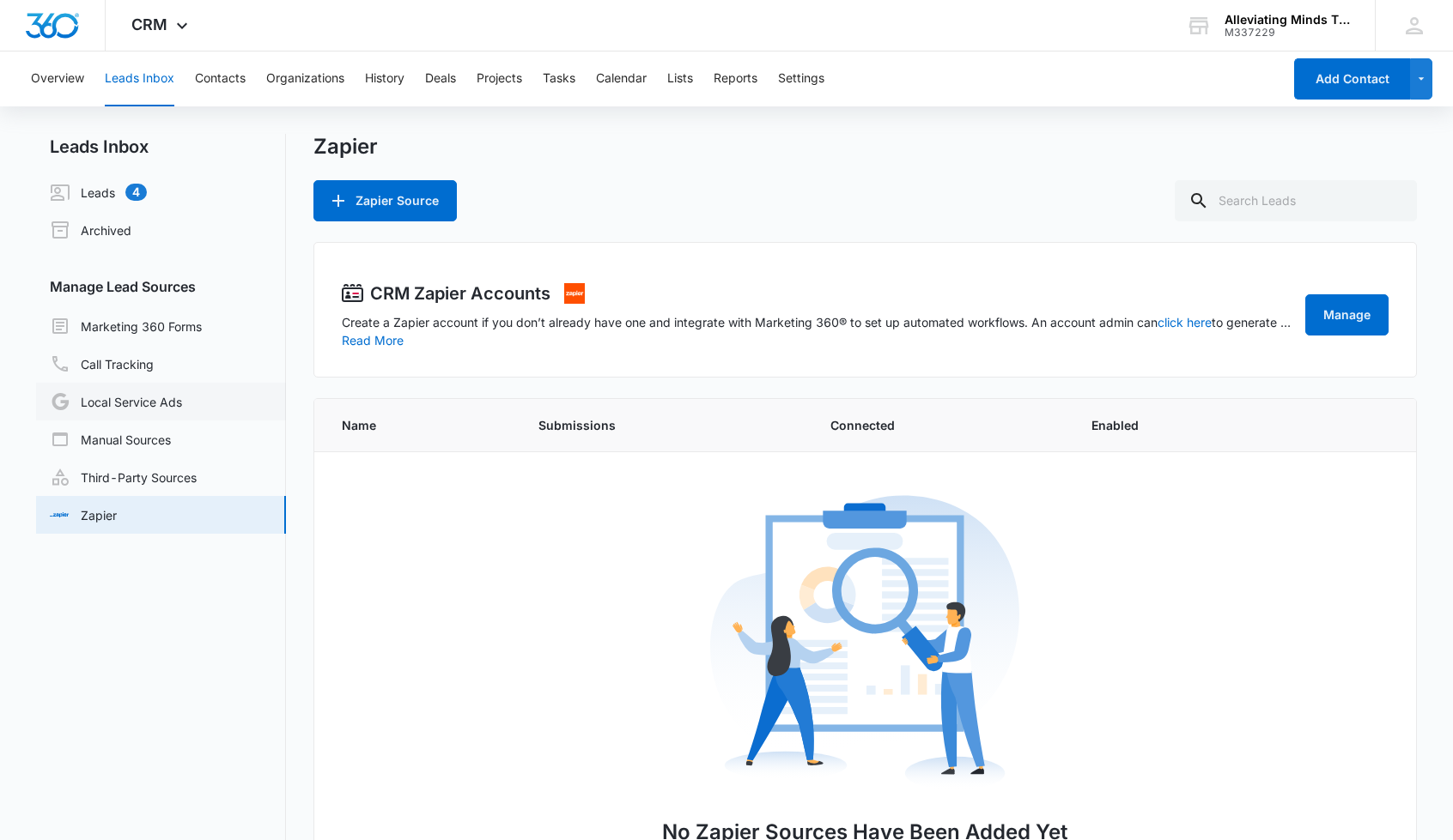
click at [110, 406] on link "Local Service Ads" at bounding box center [115, 401] width 132 height 21
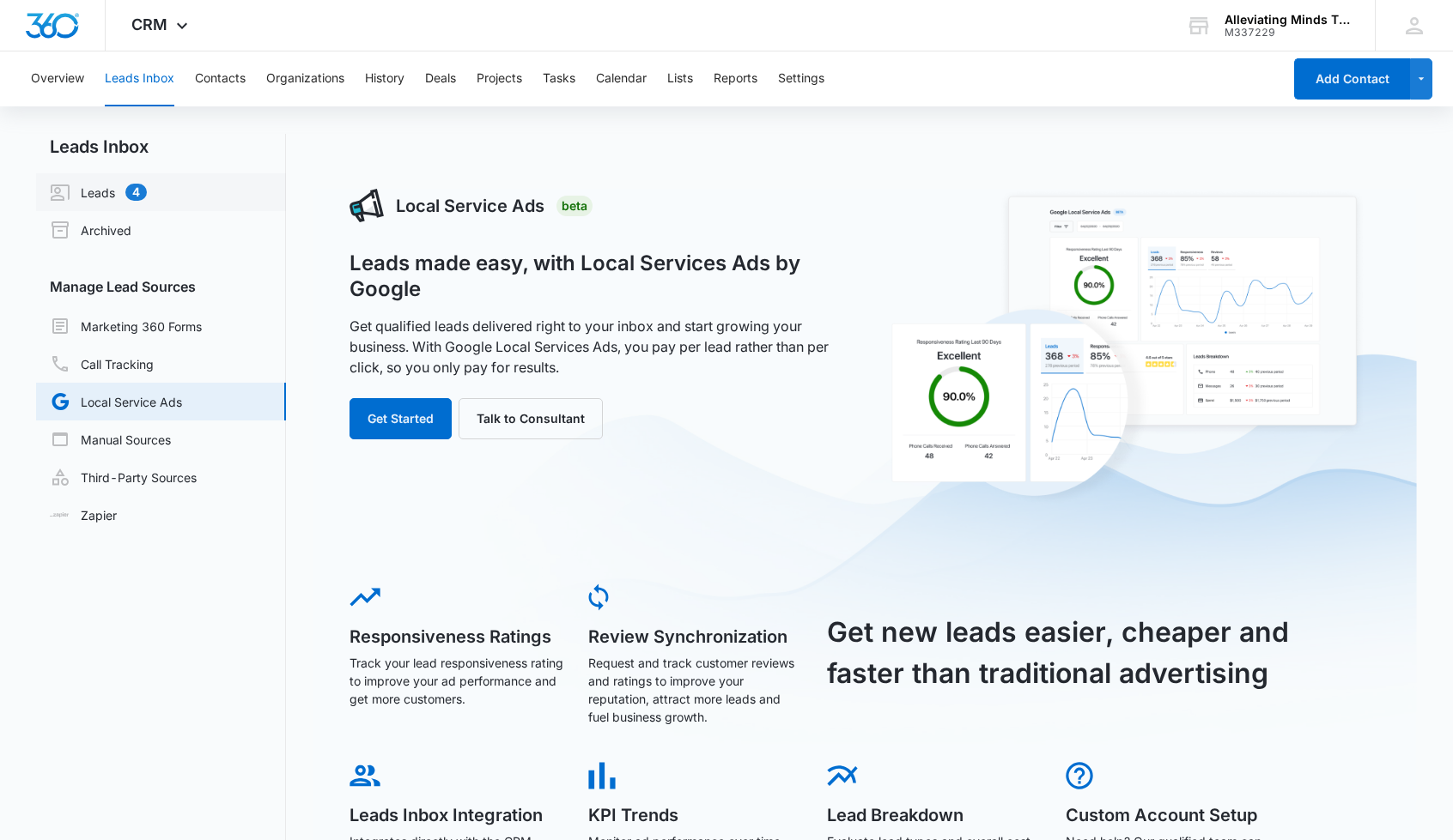
click at [97, 187] on link "Leads 4" at bounding box center [98, 192] width 97 height 21
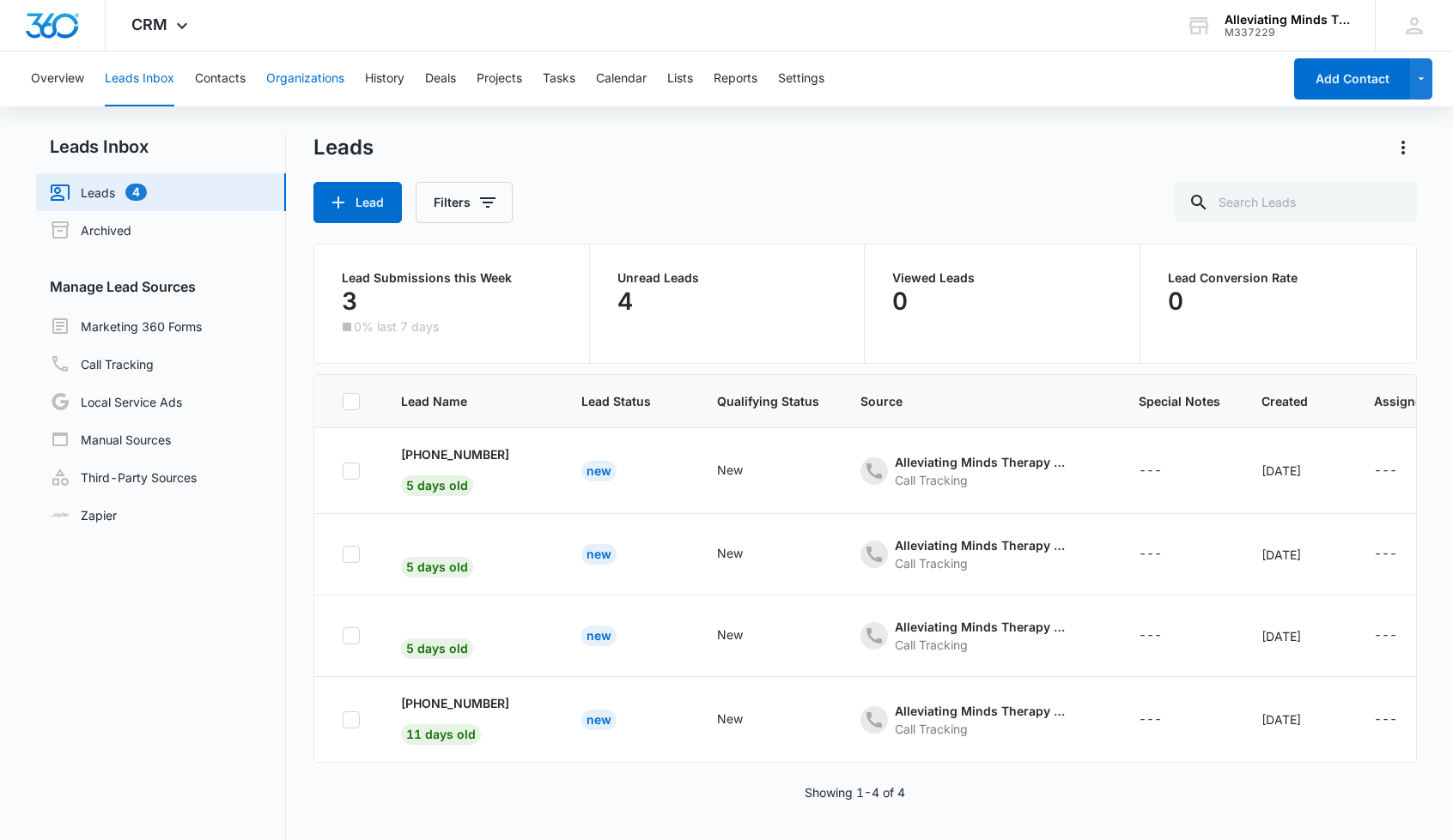
click at [299, 82] on button "Organizations" at bounding box center [305, 79] width 78 height 55
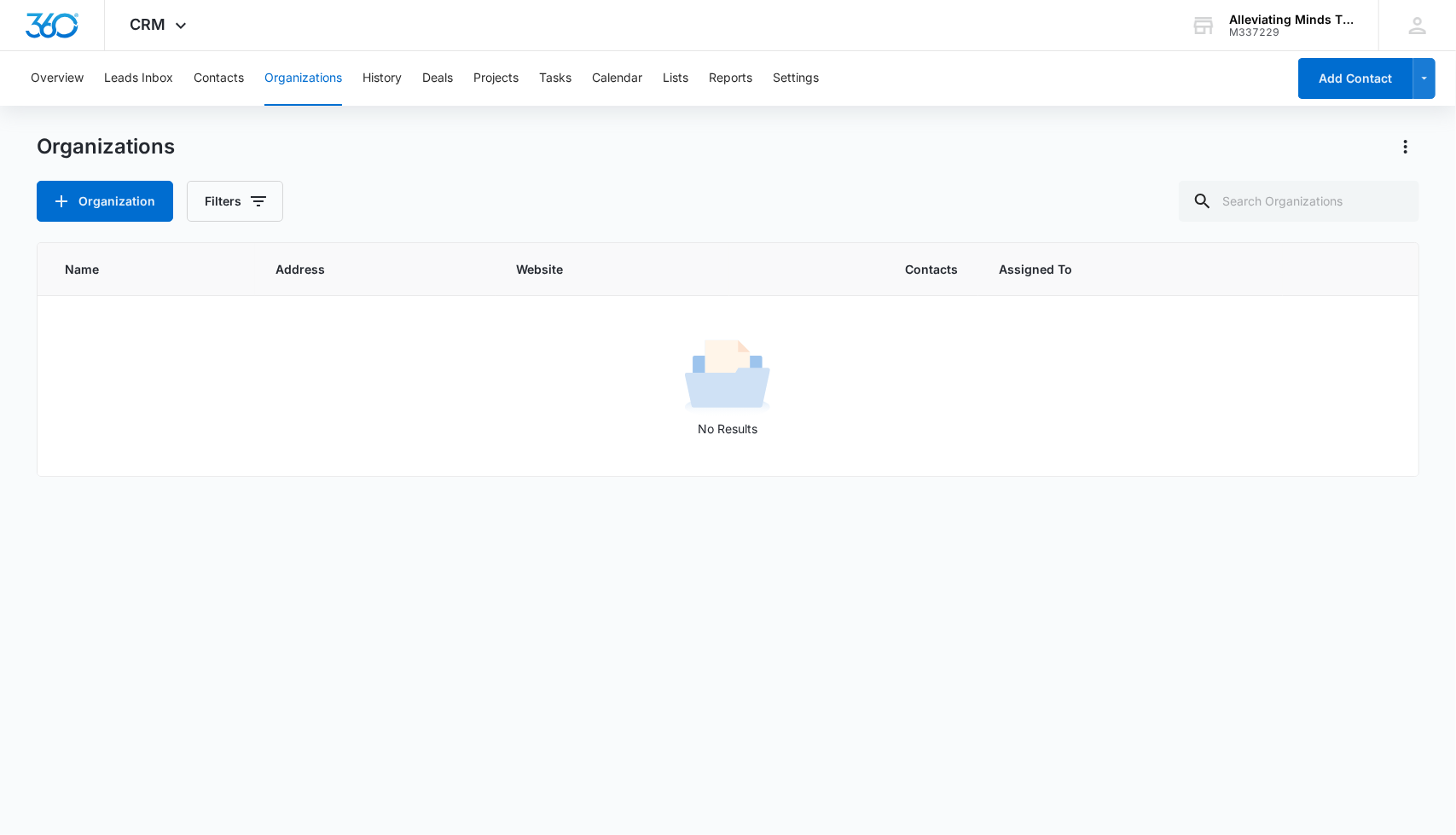
click at [297, 81] on button "Organizations" at bounding box center [303, 78] width 77 height 55
click at [378, 81] on button "History" at bounding box center [382, 78] width 39 height 55
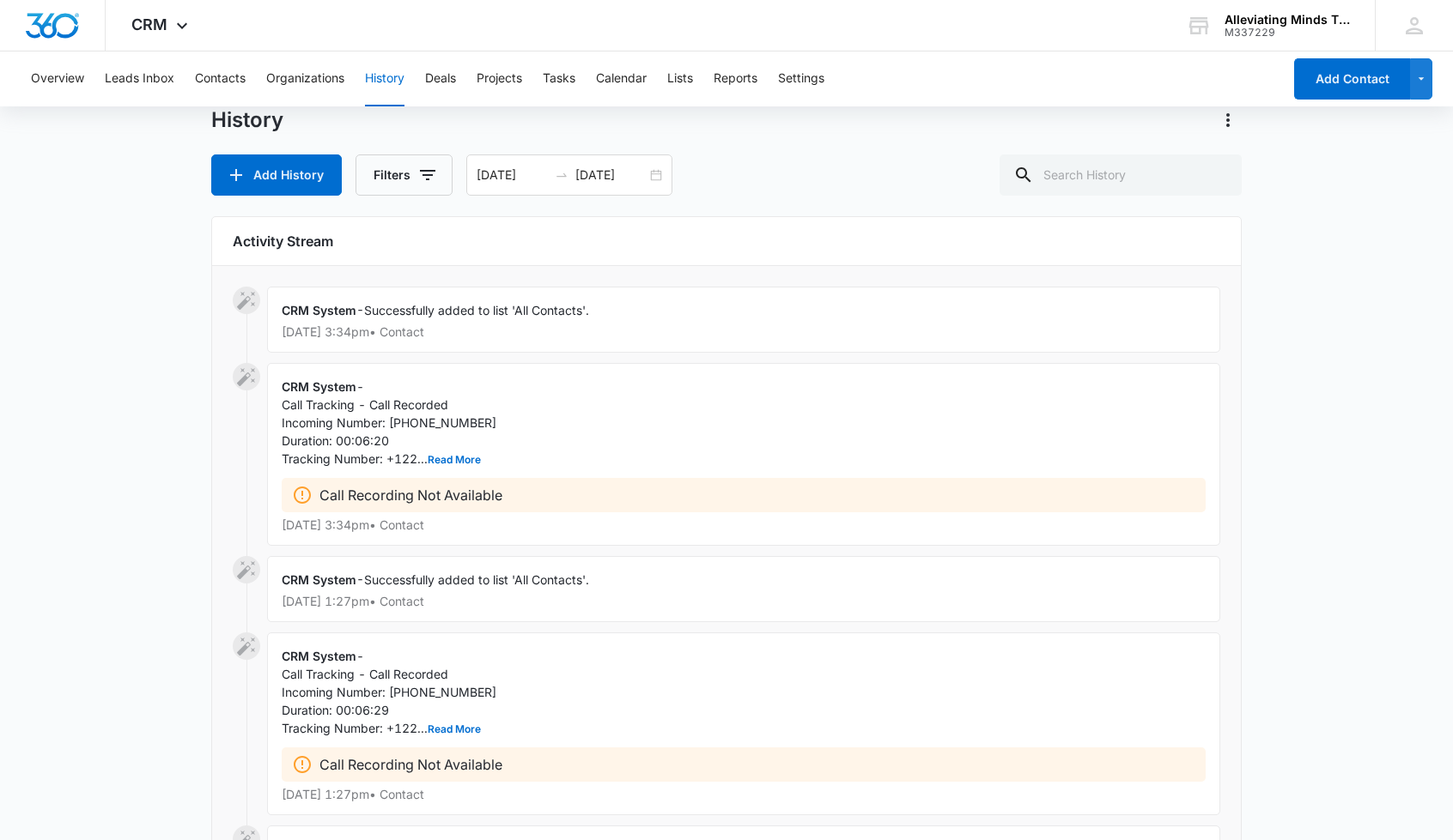
scroll to position [52, 0]
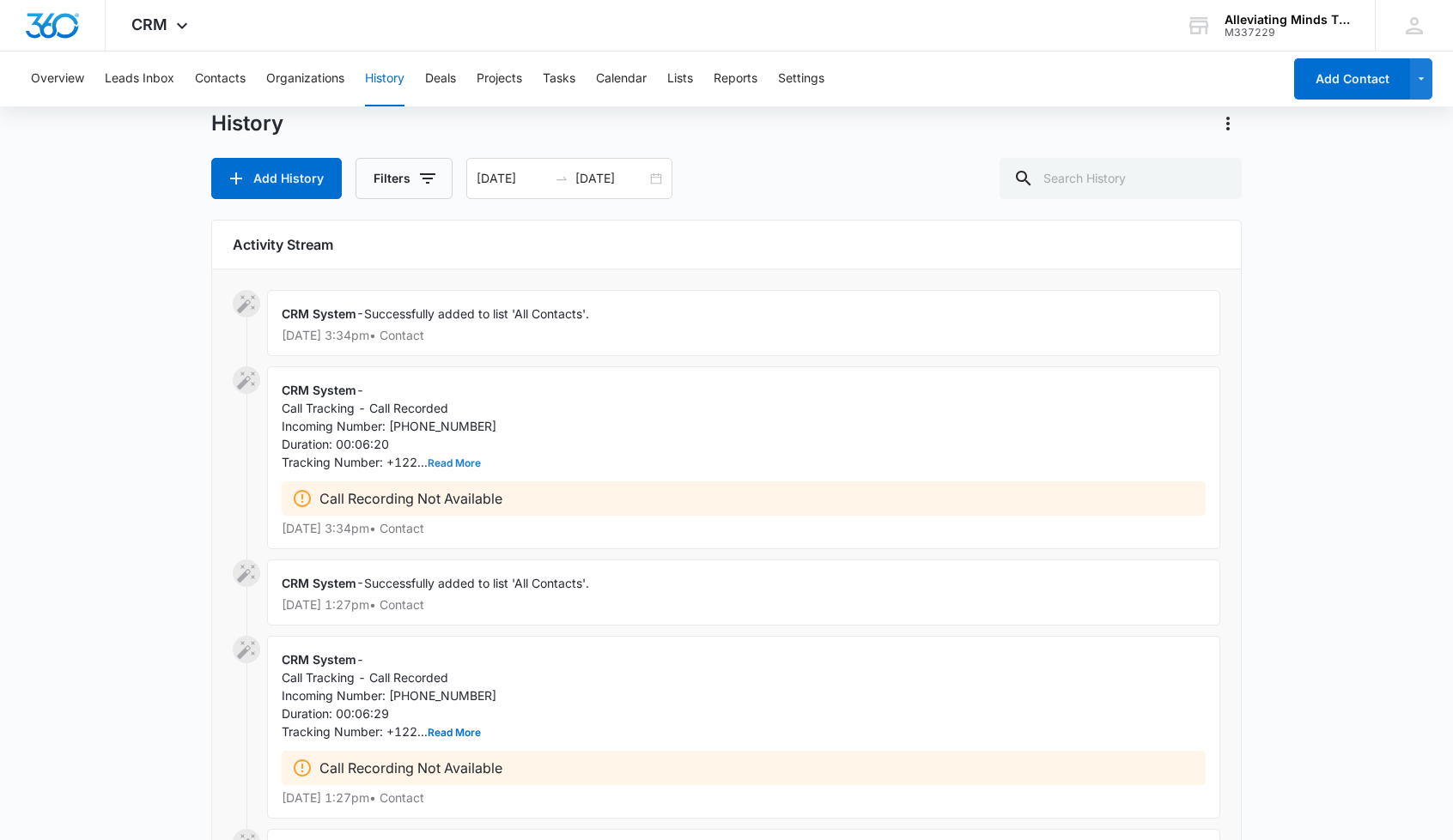
click at [461, 458] on button "Read More" at bounding box center [454, 463] width 53 height 10
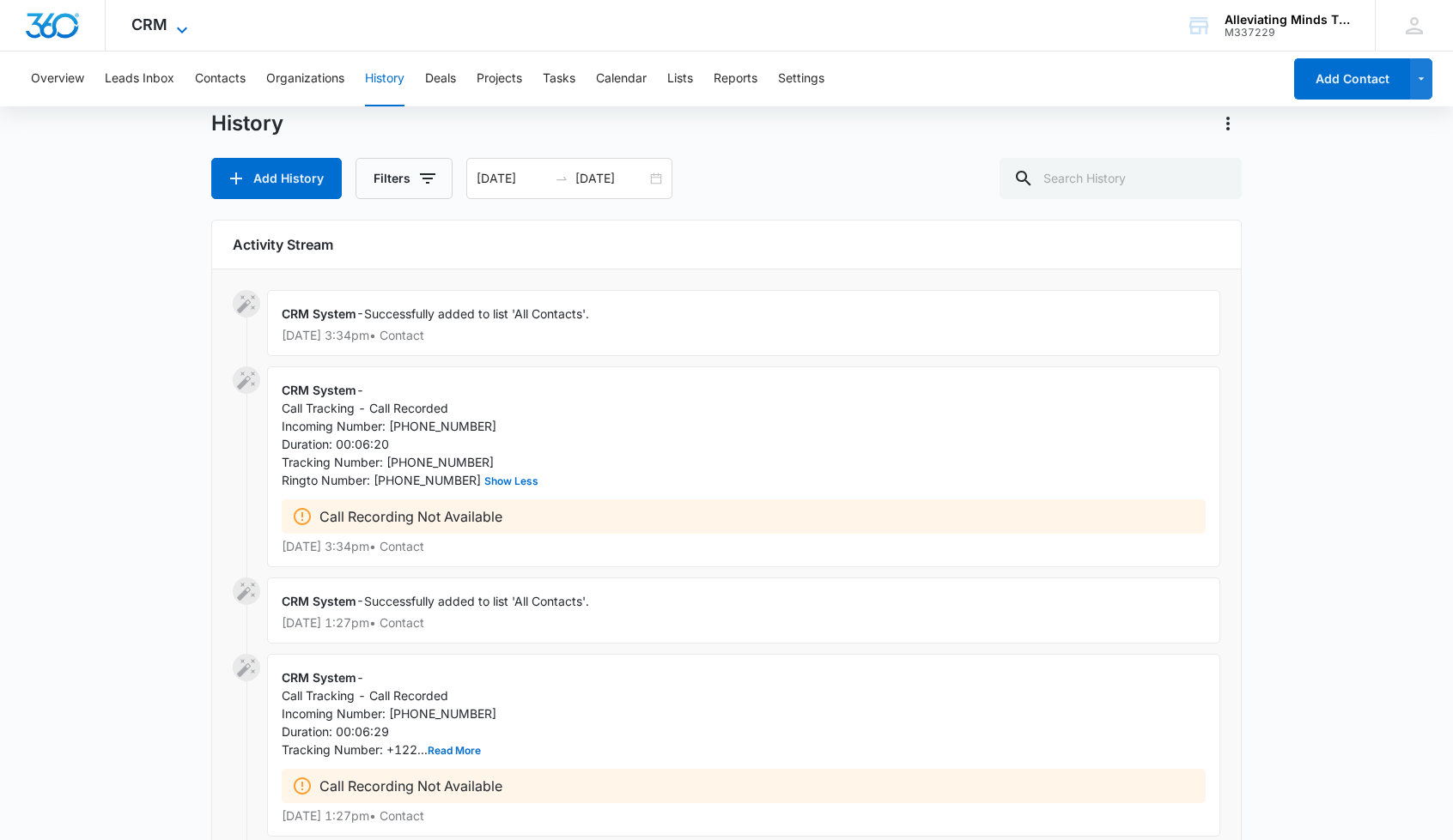
click at [174, 26] on icon at bounding box center [182, 30] width 21 height 21
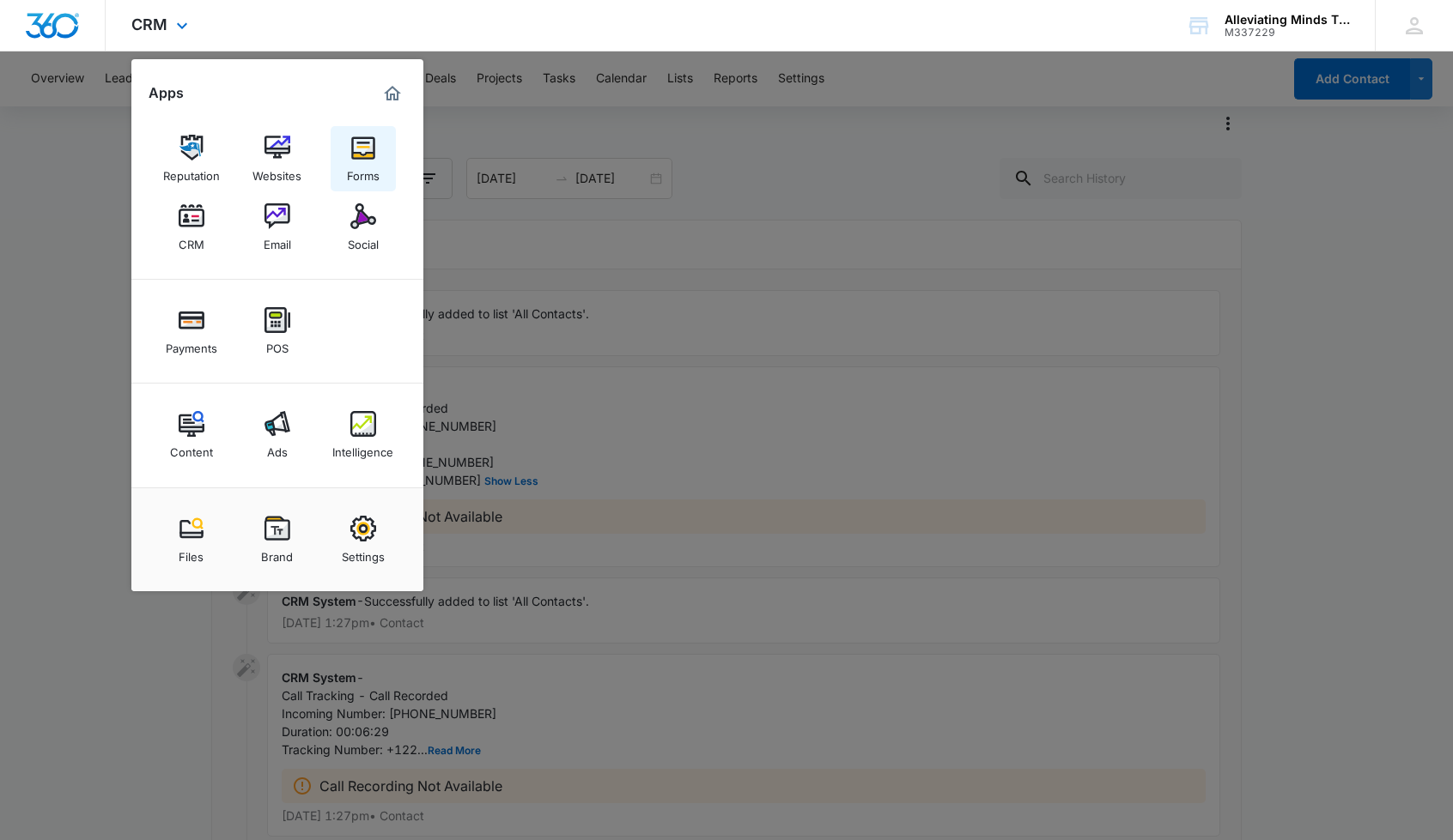
click at [354, 148] on img at bounding box center [362, 147] width 25 height 25
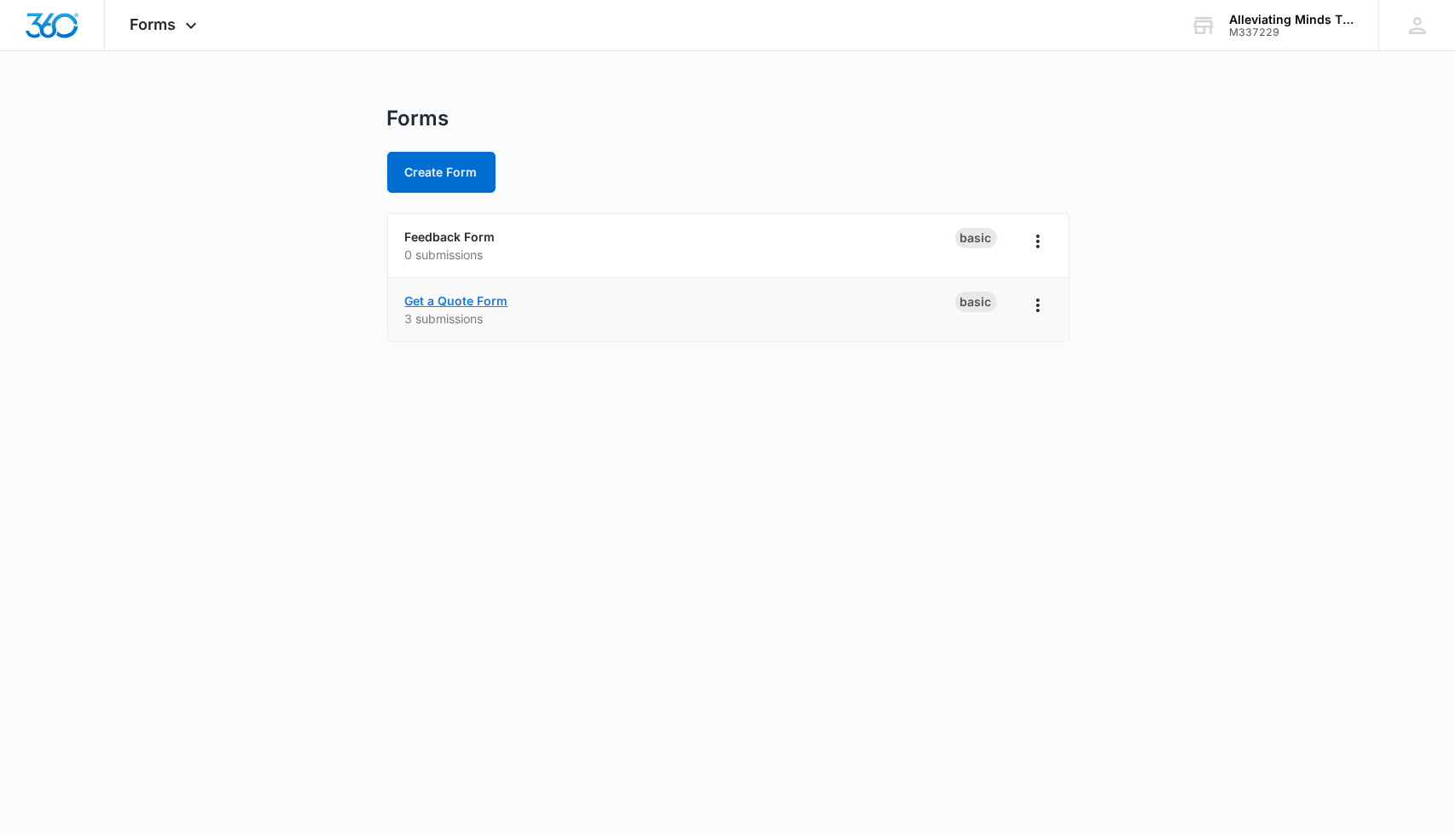
click at [457, 302] on link "Get a Quote Form" at bounding box center [456, 301] width 103 height 15
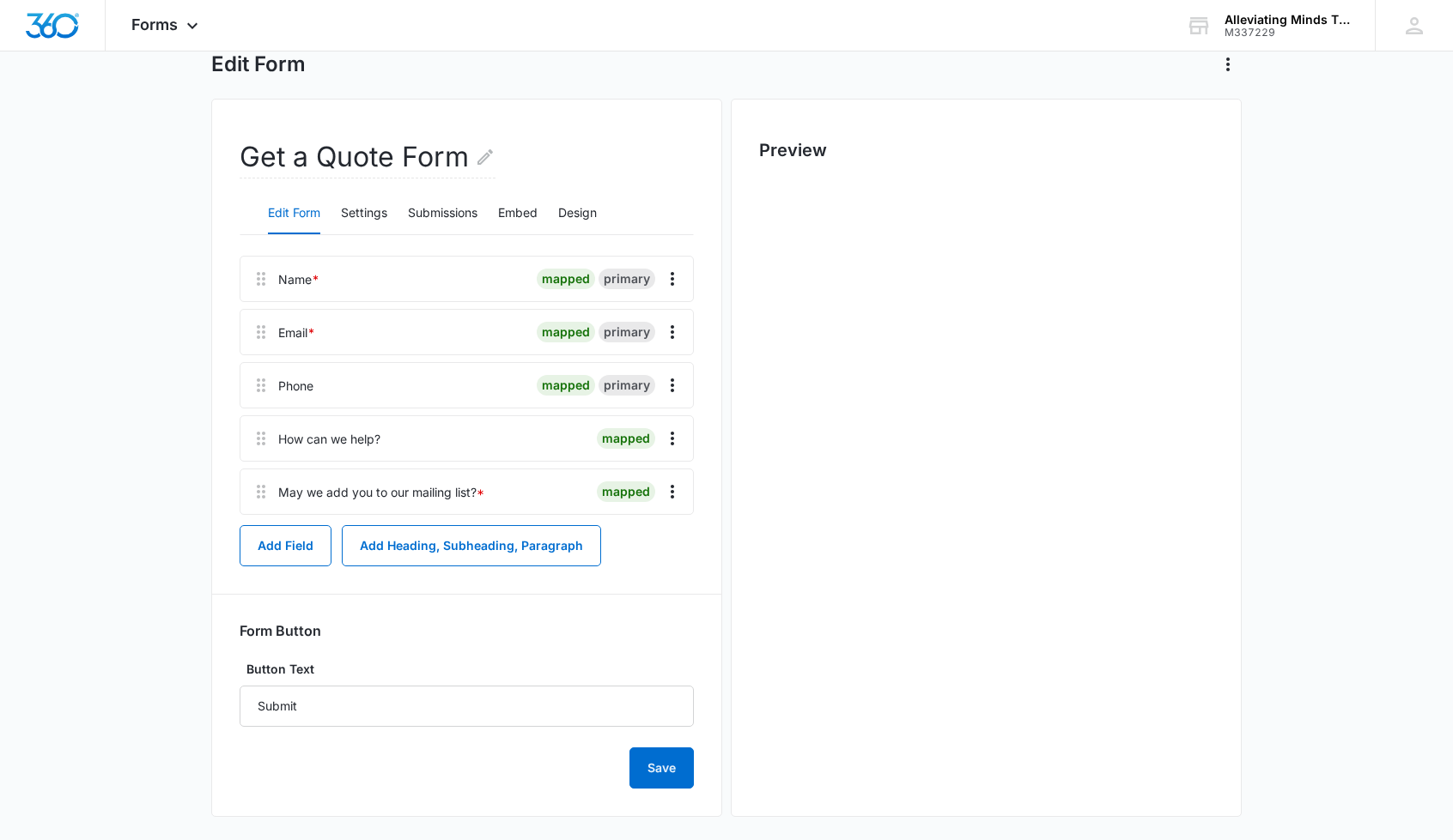
scroll to position [107, 0]
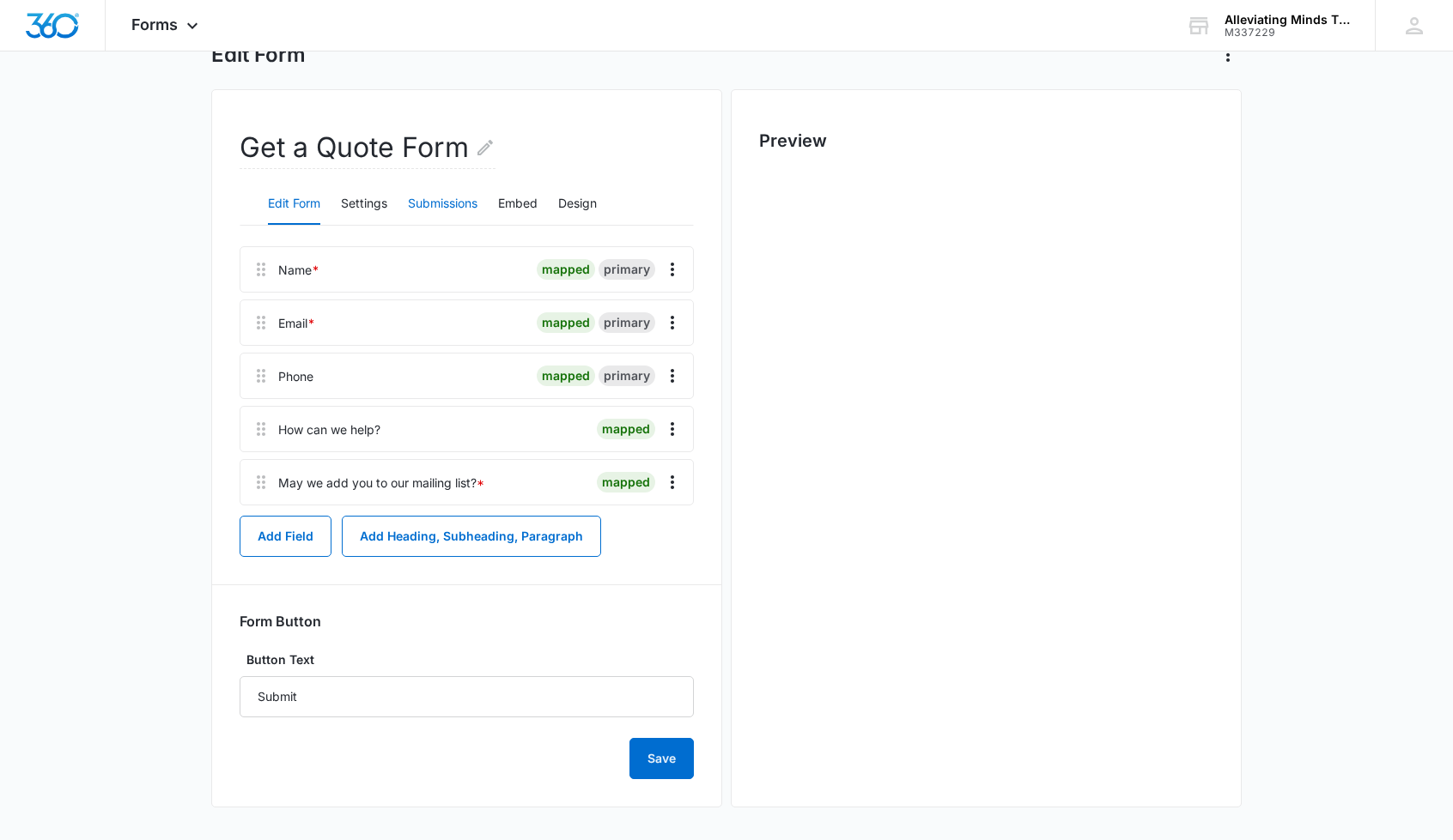
click at [452, 207] on button "Submissions" at bounding box center [443, 204] width 69 height 41
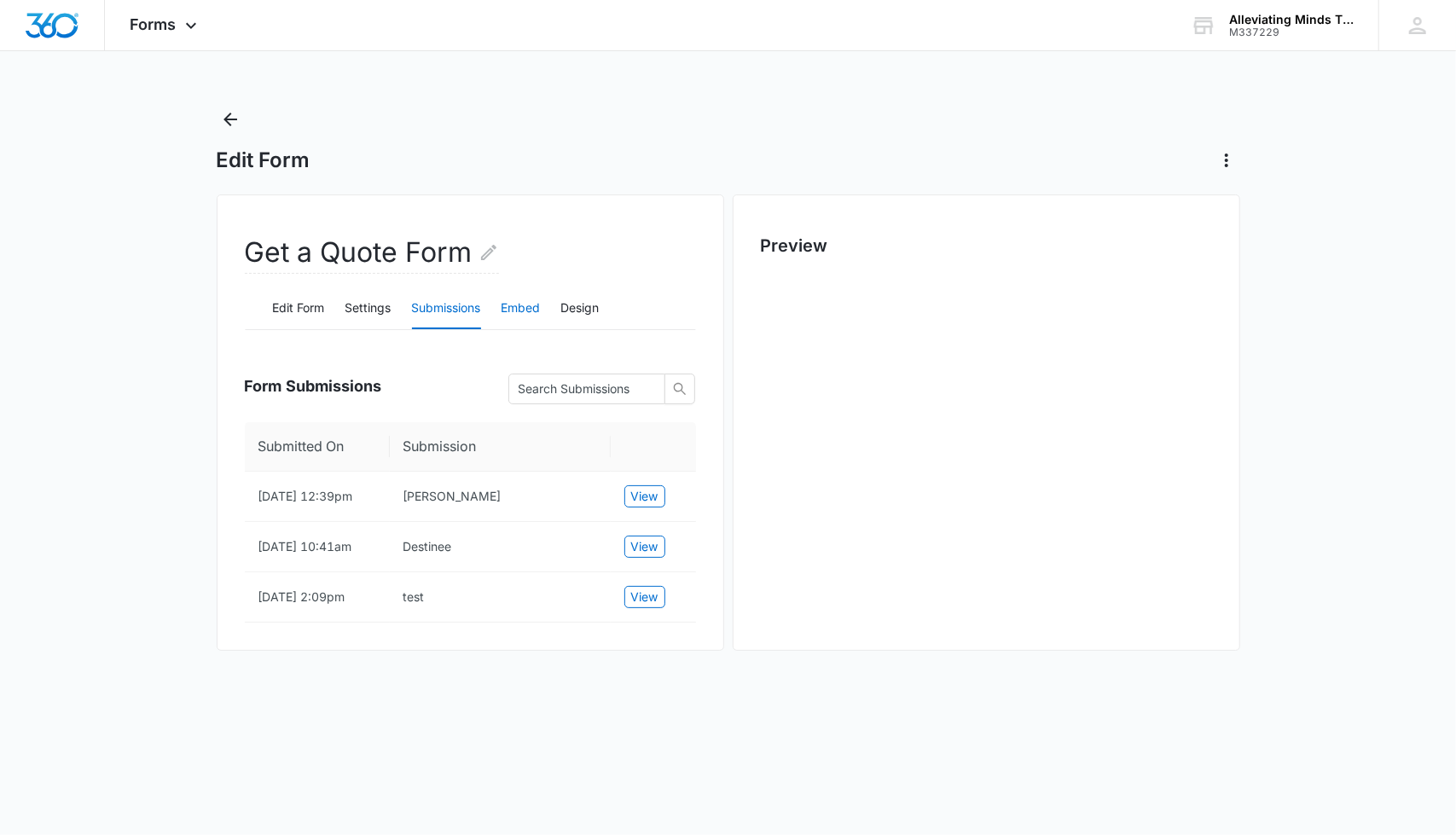
click at [524, 308] on button "Embed" at bounding box center [521, 308] width 39 height 41
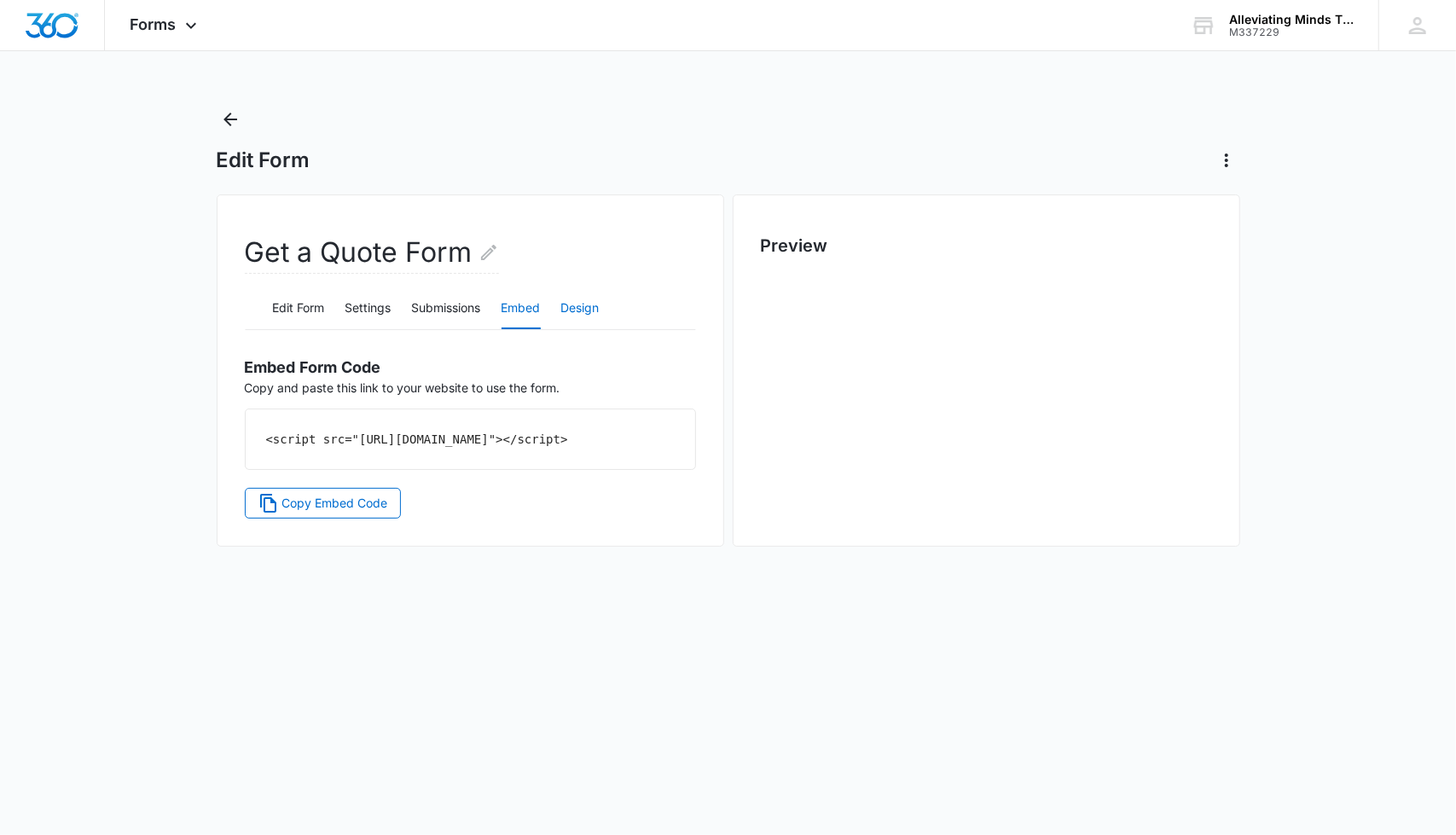
click at [592, 310] on button "Design" at bounding box center [579, 308] width 38 height 41
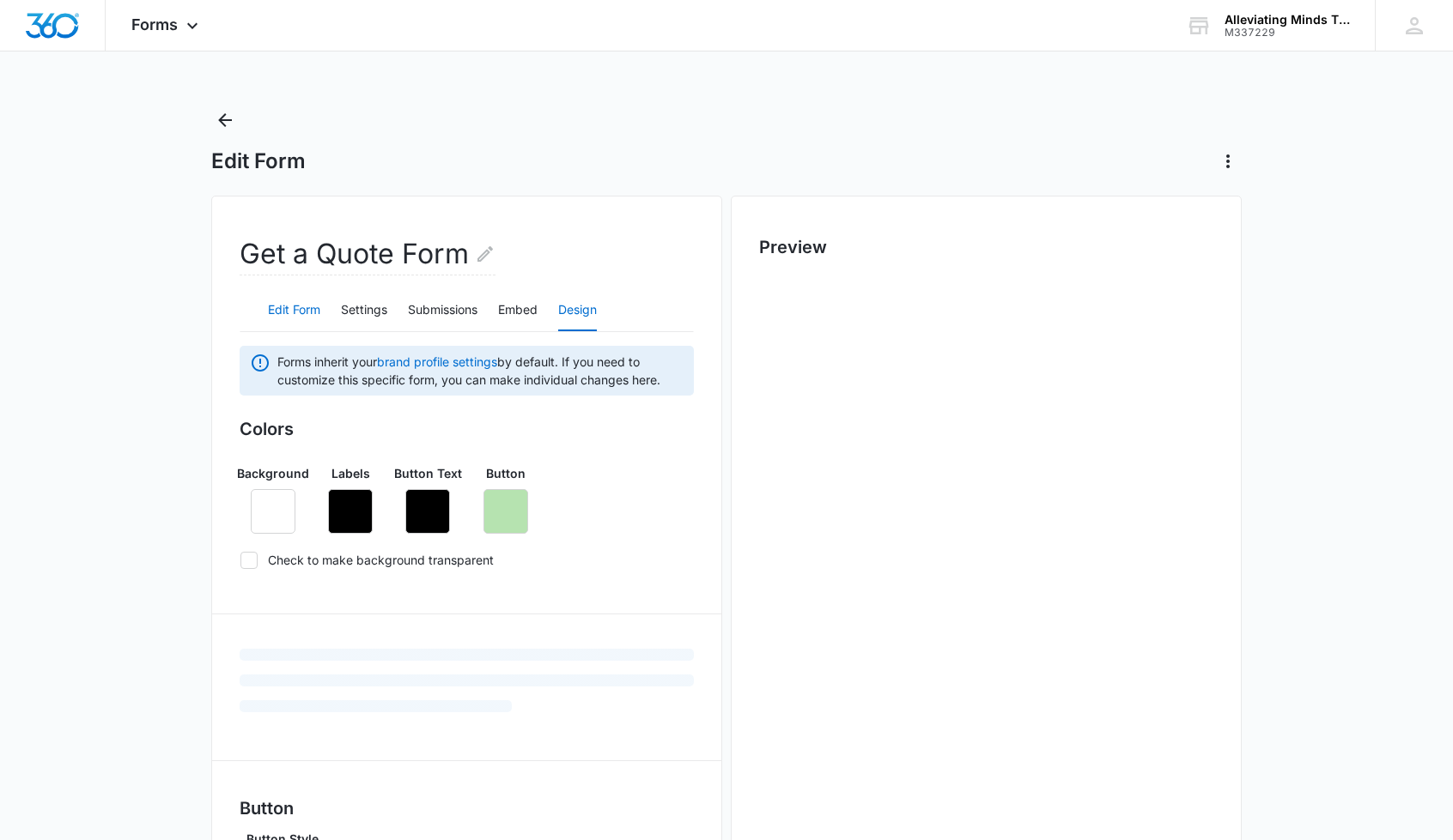
click at [309, 313] on button "Edit Form" at bounding box center [295, 310] width 53 height 41
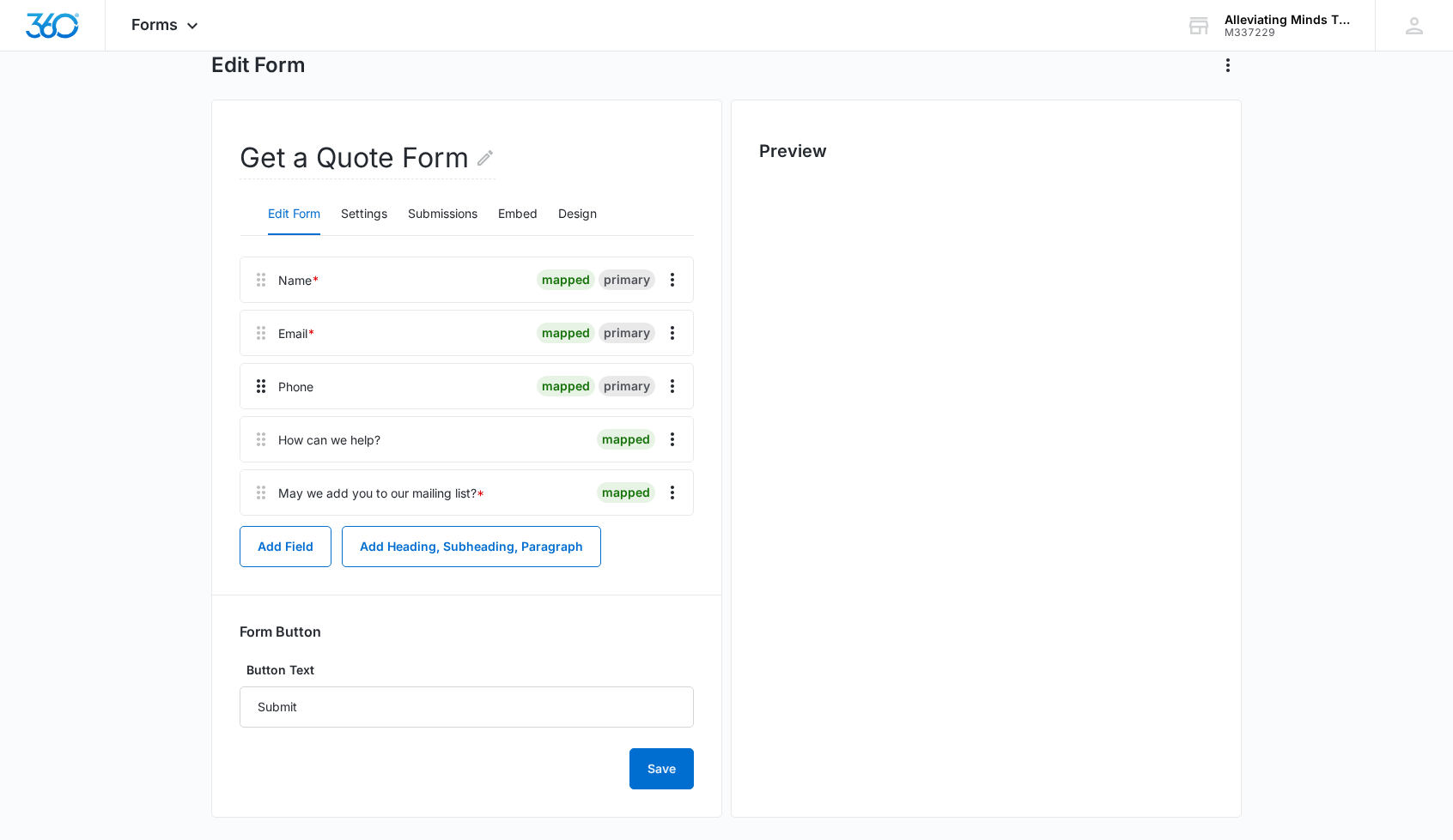
scroll to position [107, 0]
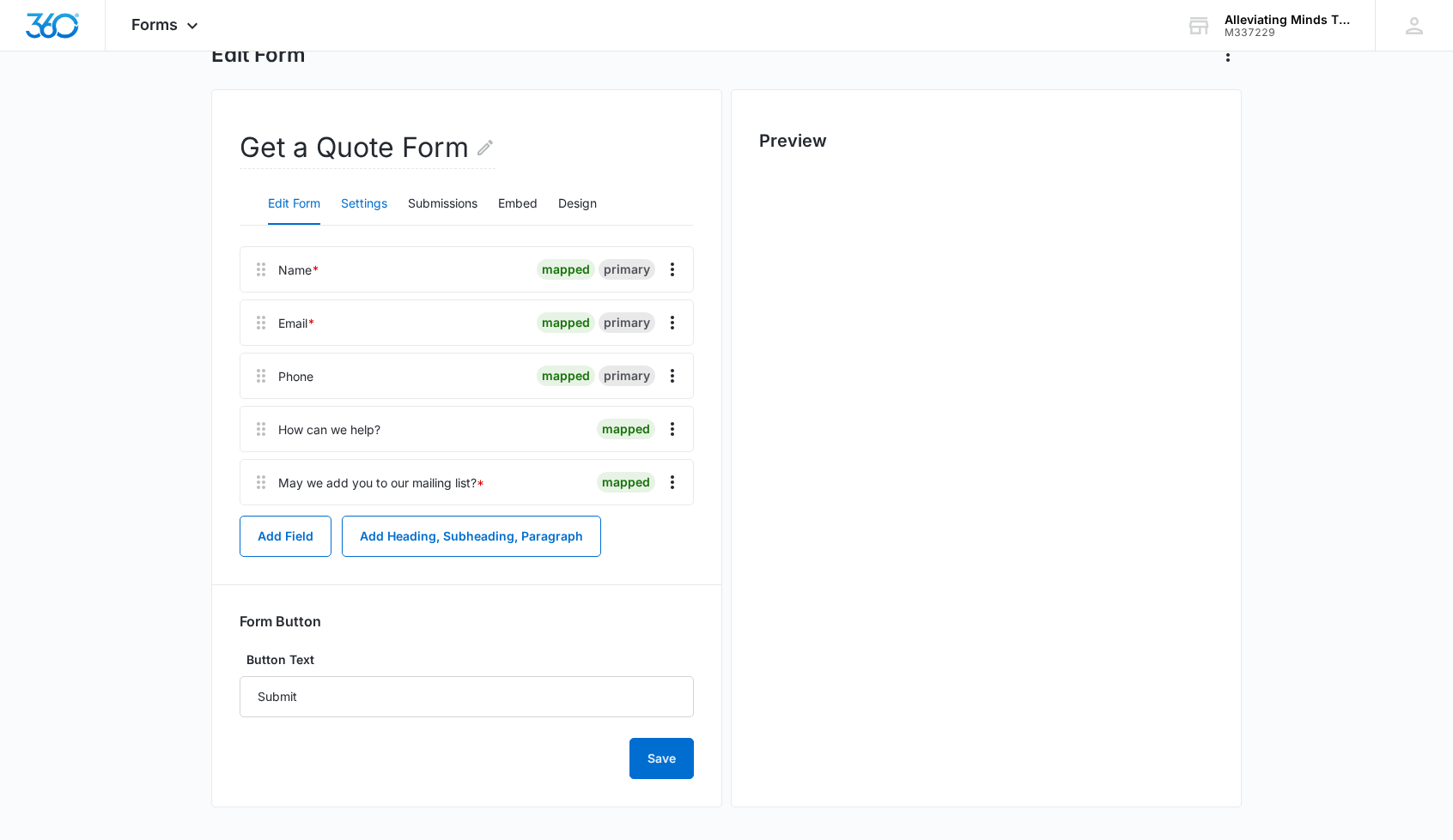
click at [356, 212] on button "Settings" at bounding box center [363, 204] width 46 height 41
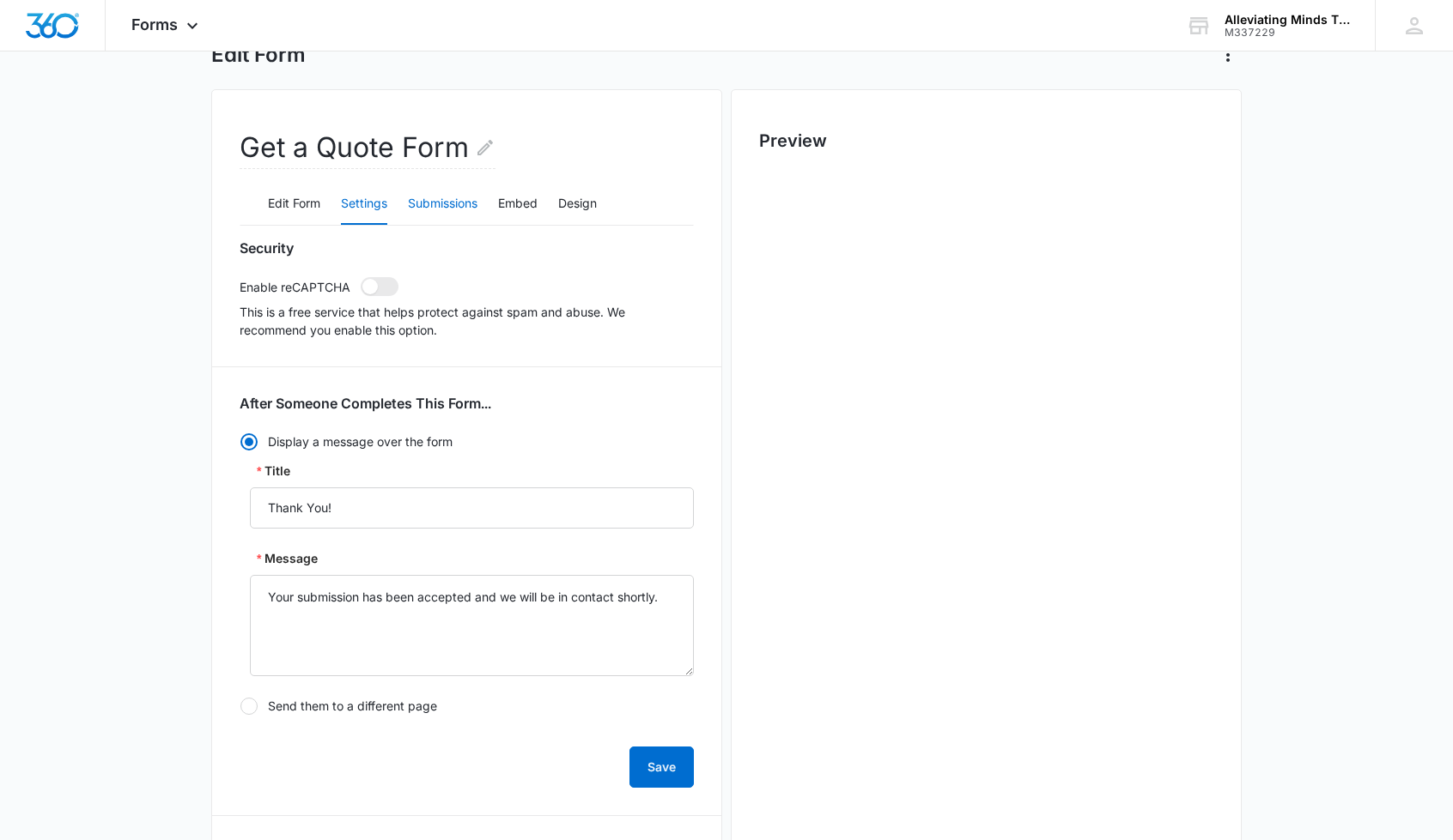
click at [438, 203] on button "Submissions" at bounding box center [443, 204] width 69 height 41
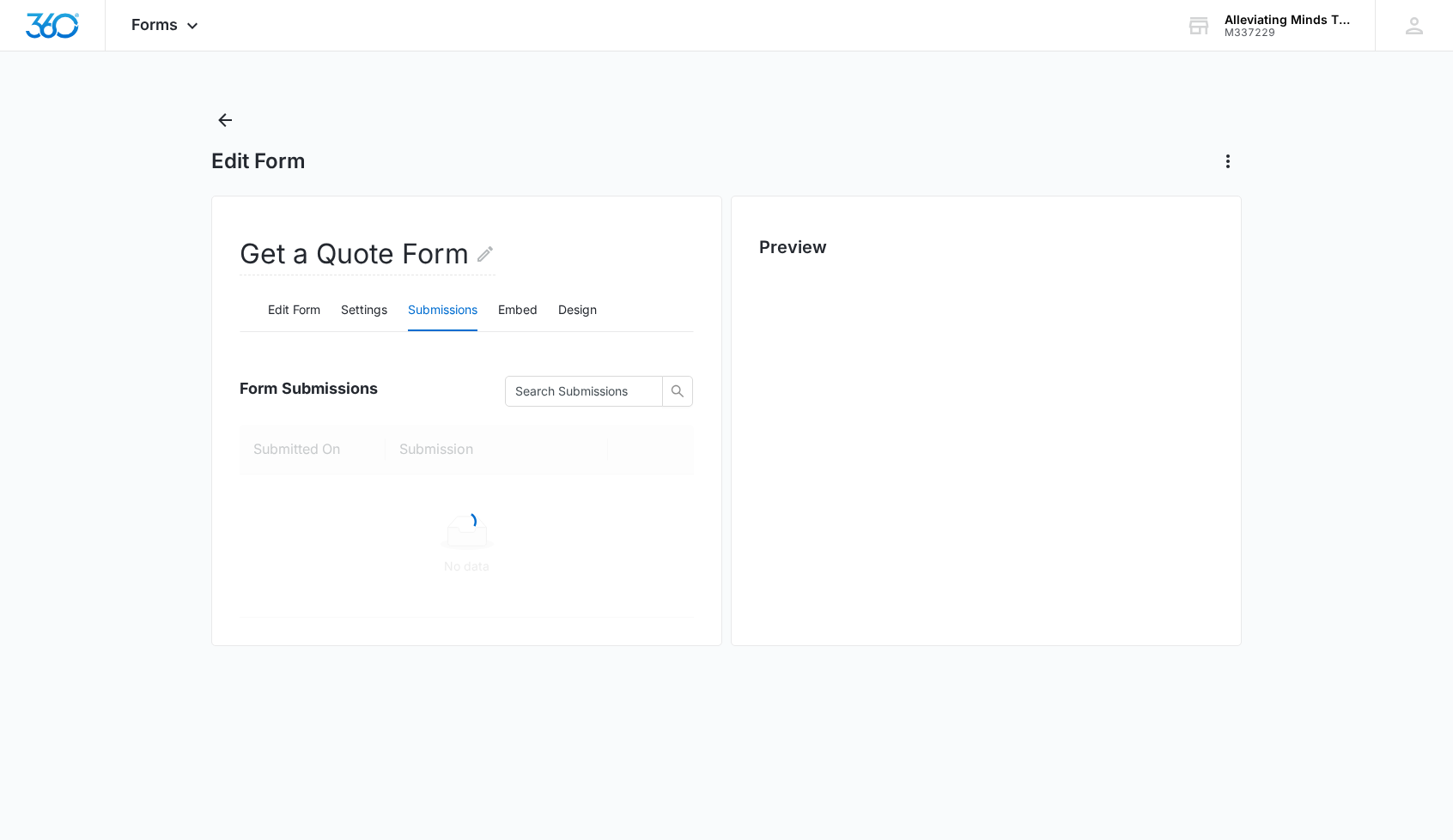
scroll to position [0, 0]
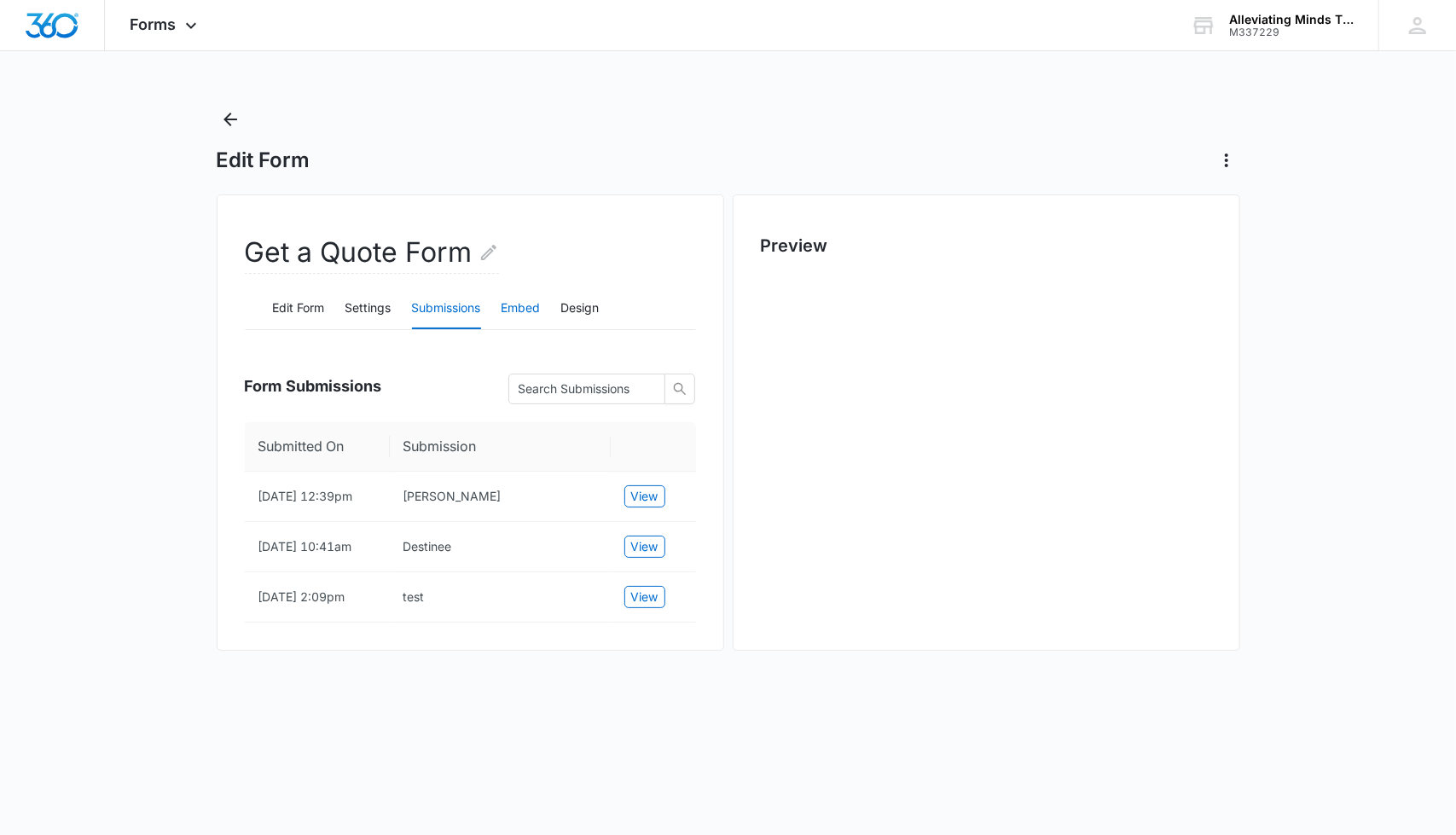
click at [512, 310] on button "Embed" at bounding box center [521, 308] width 39 height 41
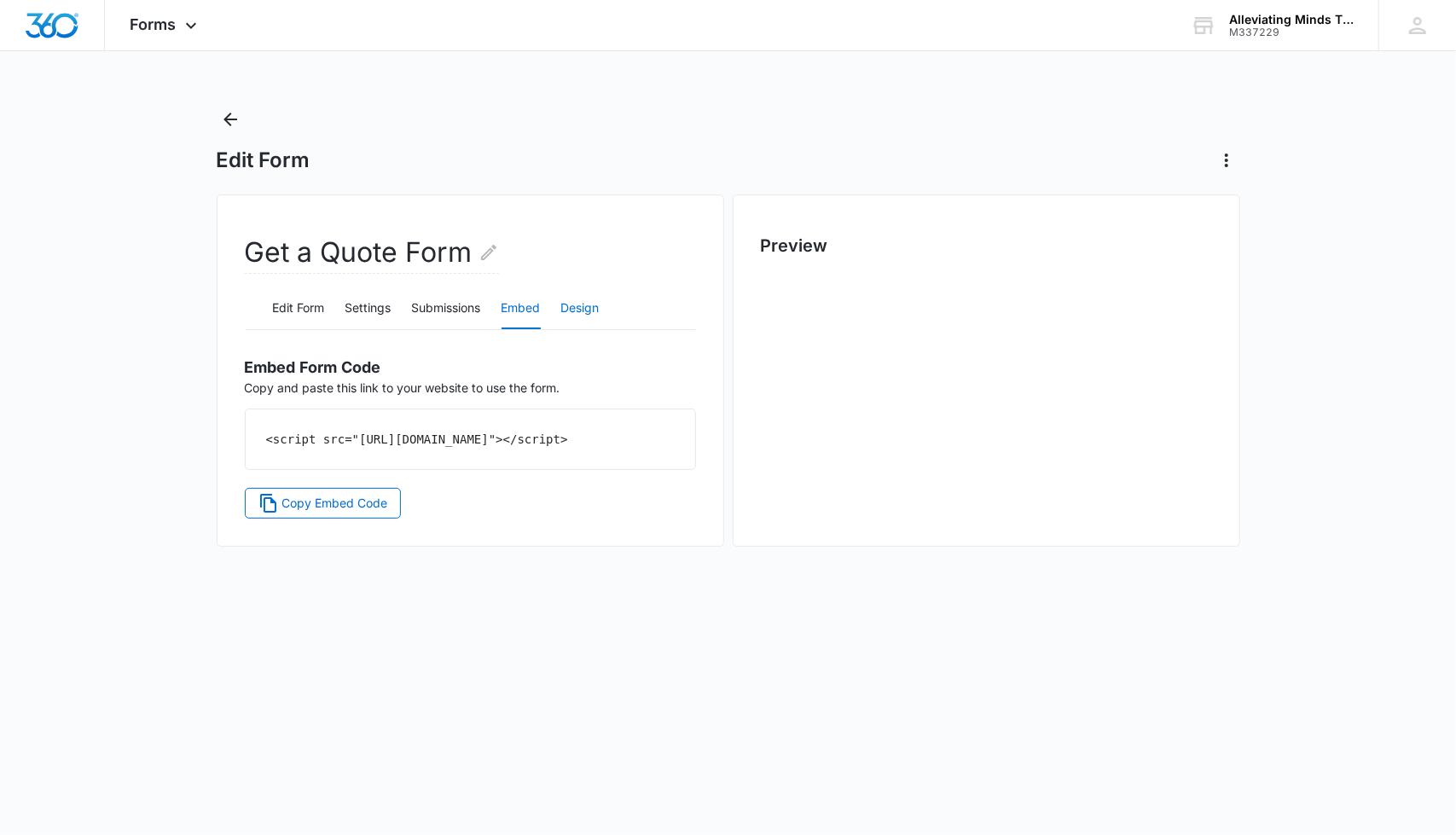
click at [576, 315] on button "Design" at bounding box center [579, 308] width 38 height 41
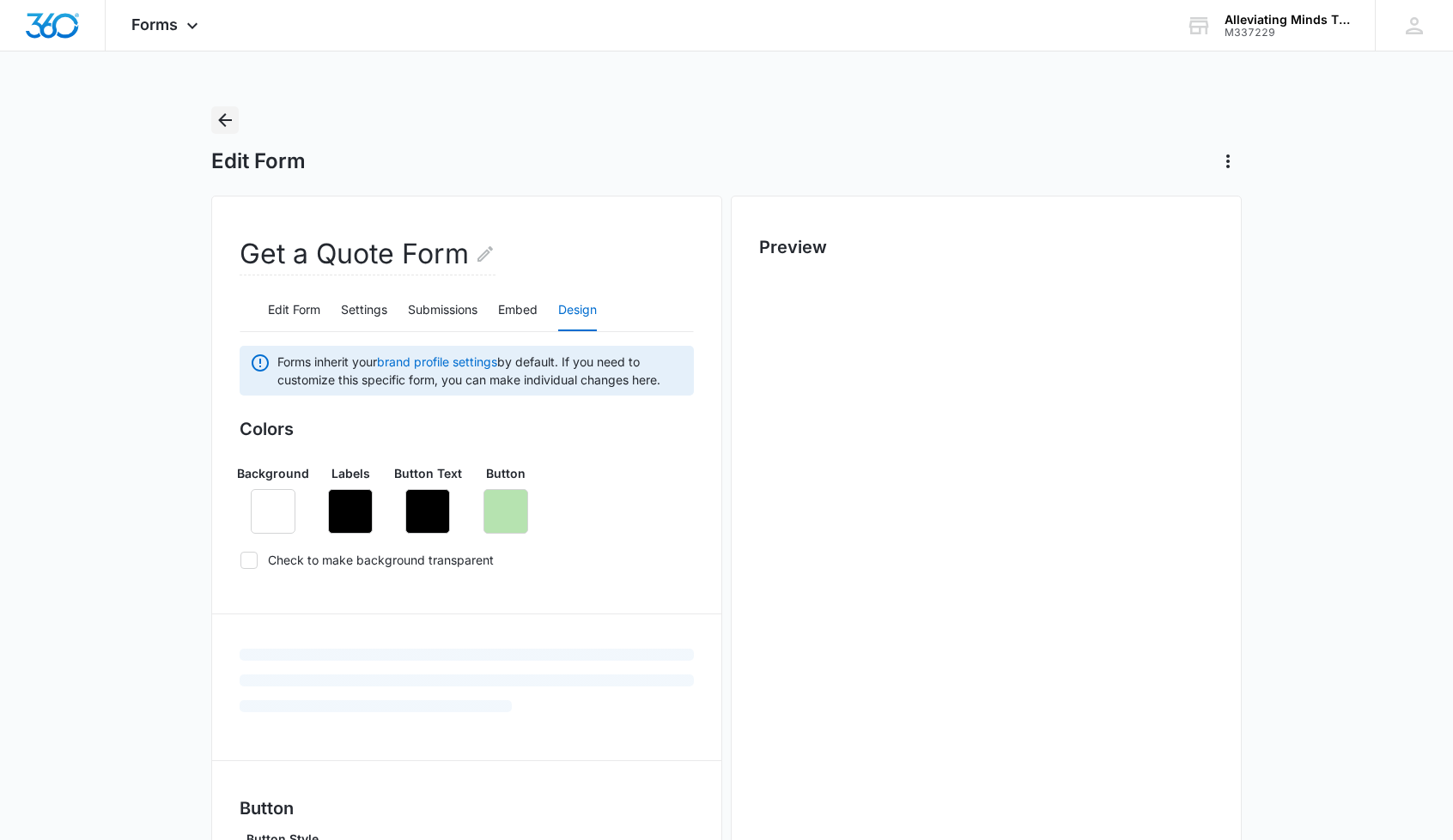
click at [223, 121] on icon "Back" at bounding box center [225, 120] width 21 height 21
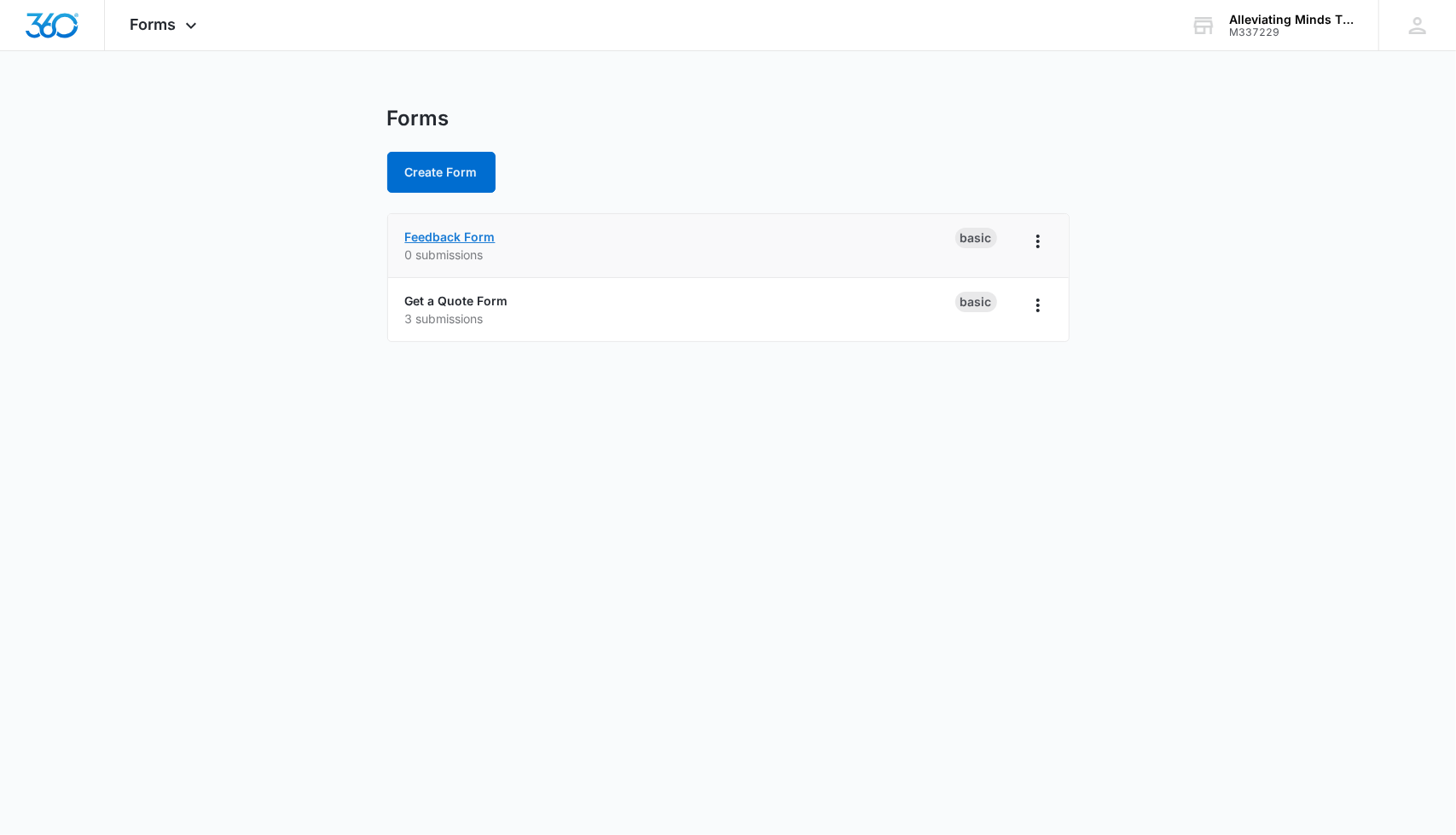
click at [472, 240] on link "Feedback Form" at bounding box center [450, 237] width 90 height 15
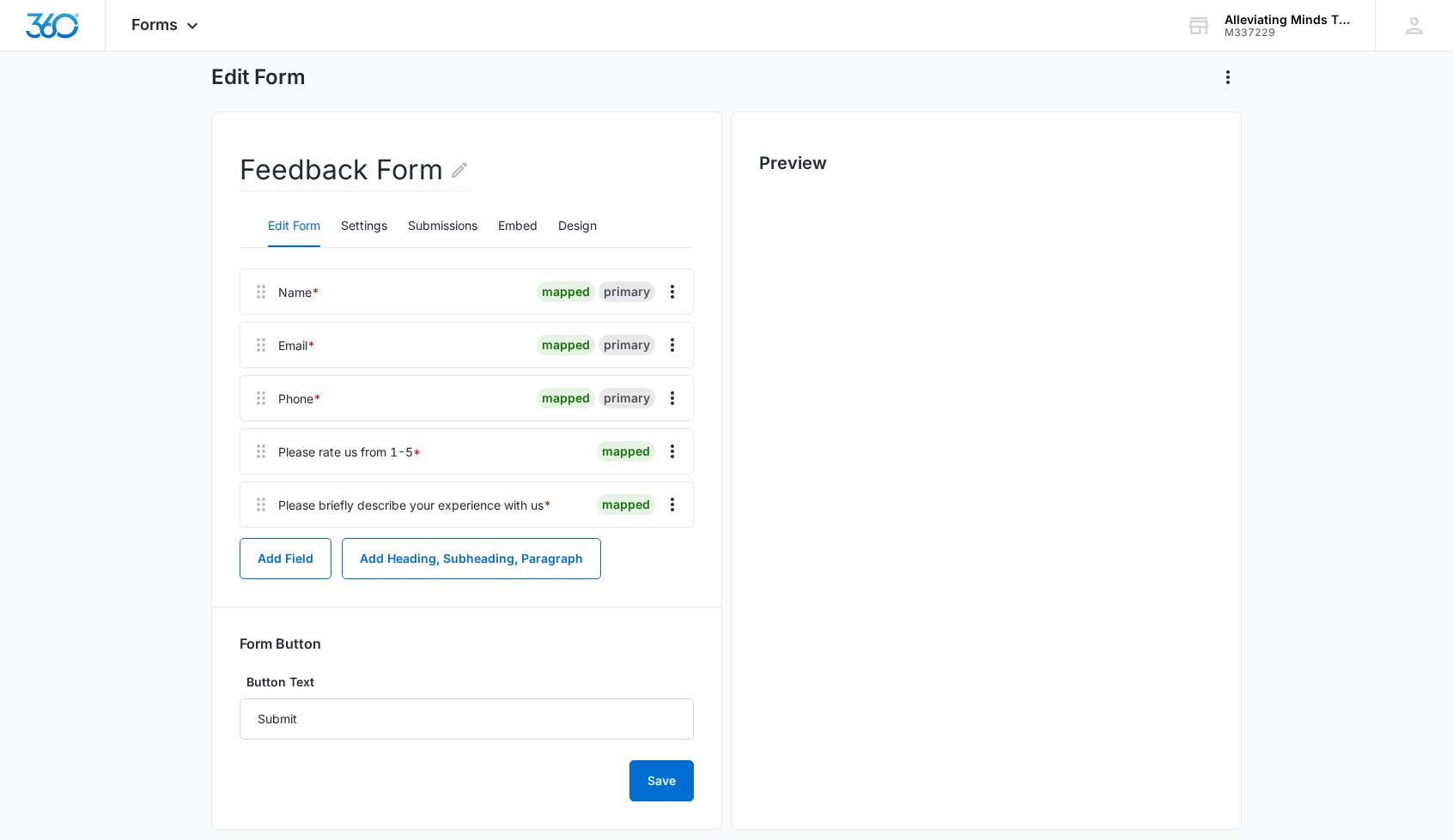
scroll to position [107, 0]
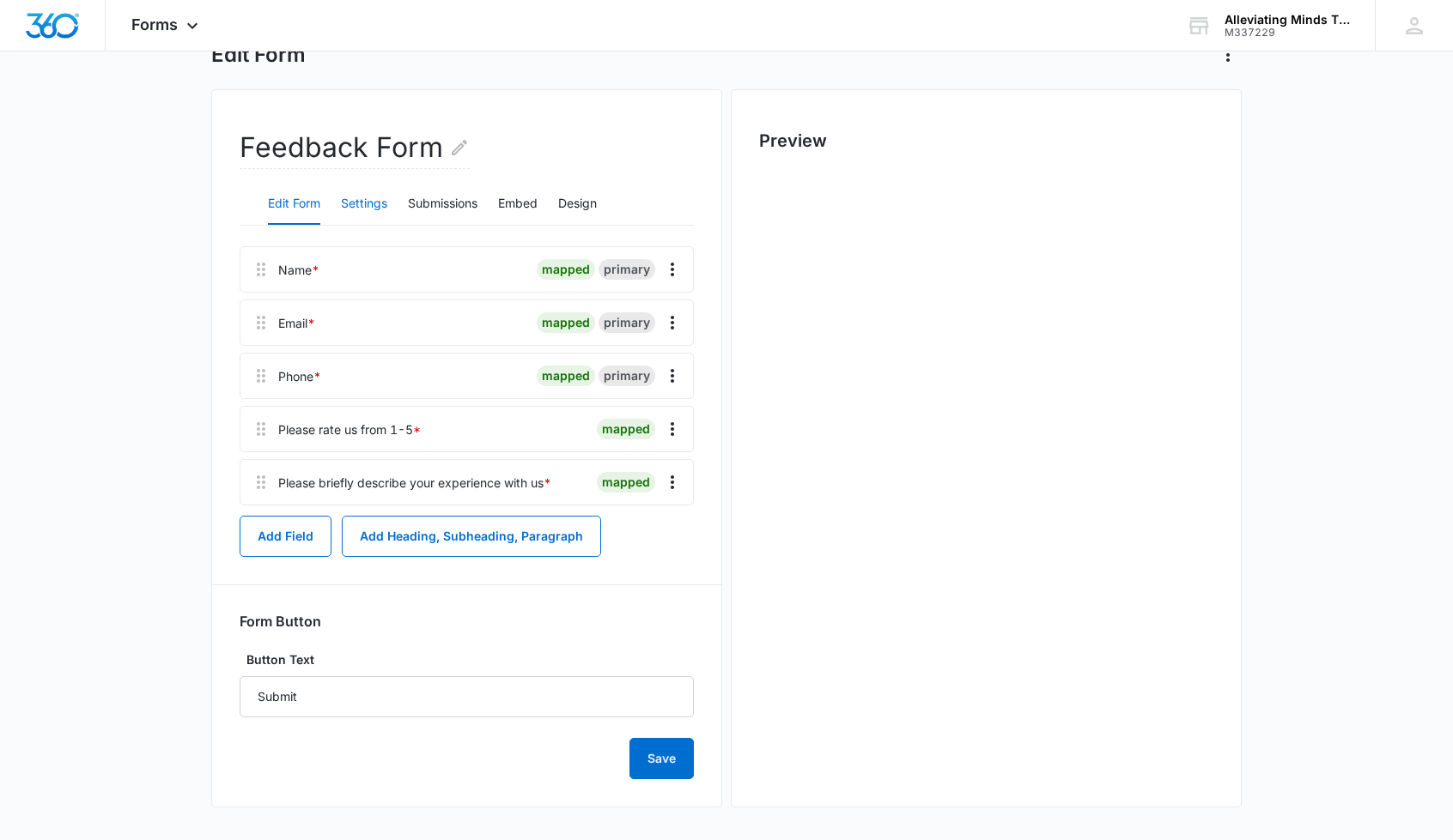
click at [371, 206] on button "Settings" at bounding box center [363, 204] width 46 height 41
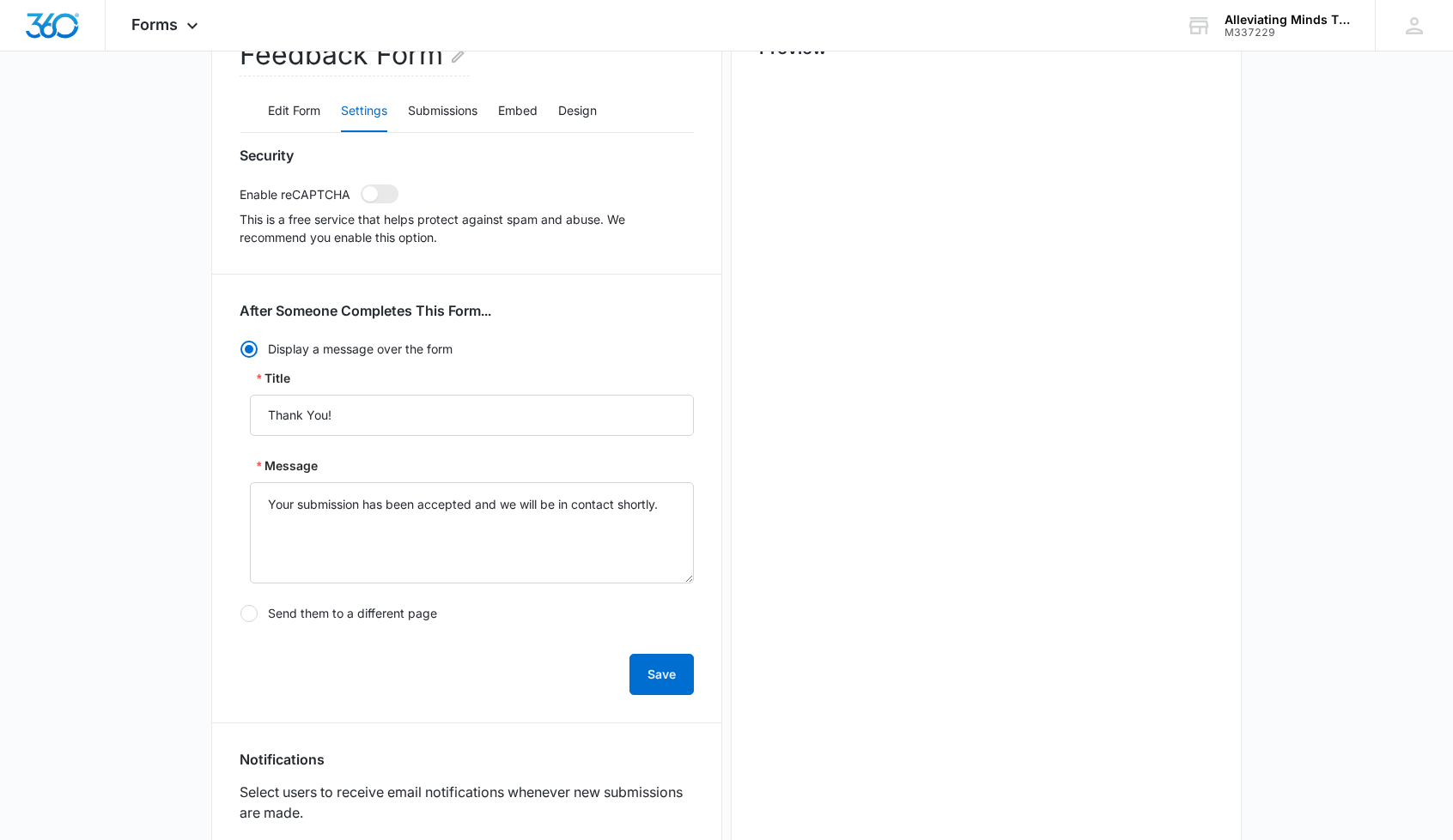
scroll to position [198, 0]
click at [435, 113] on button "Submissions" at bounding box center [443, 112] width 69 height 41
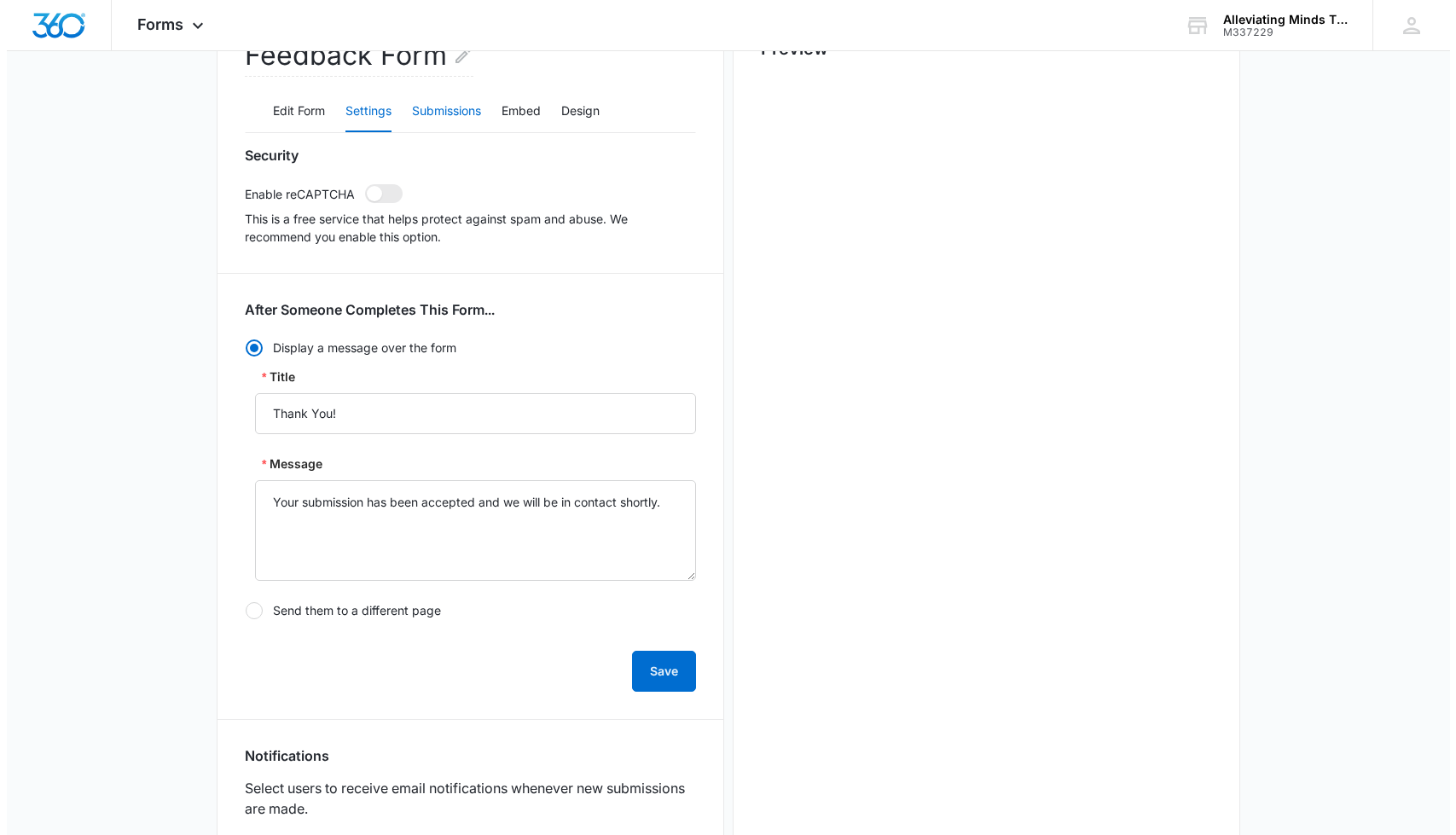
scroll to position [0, 0]
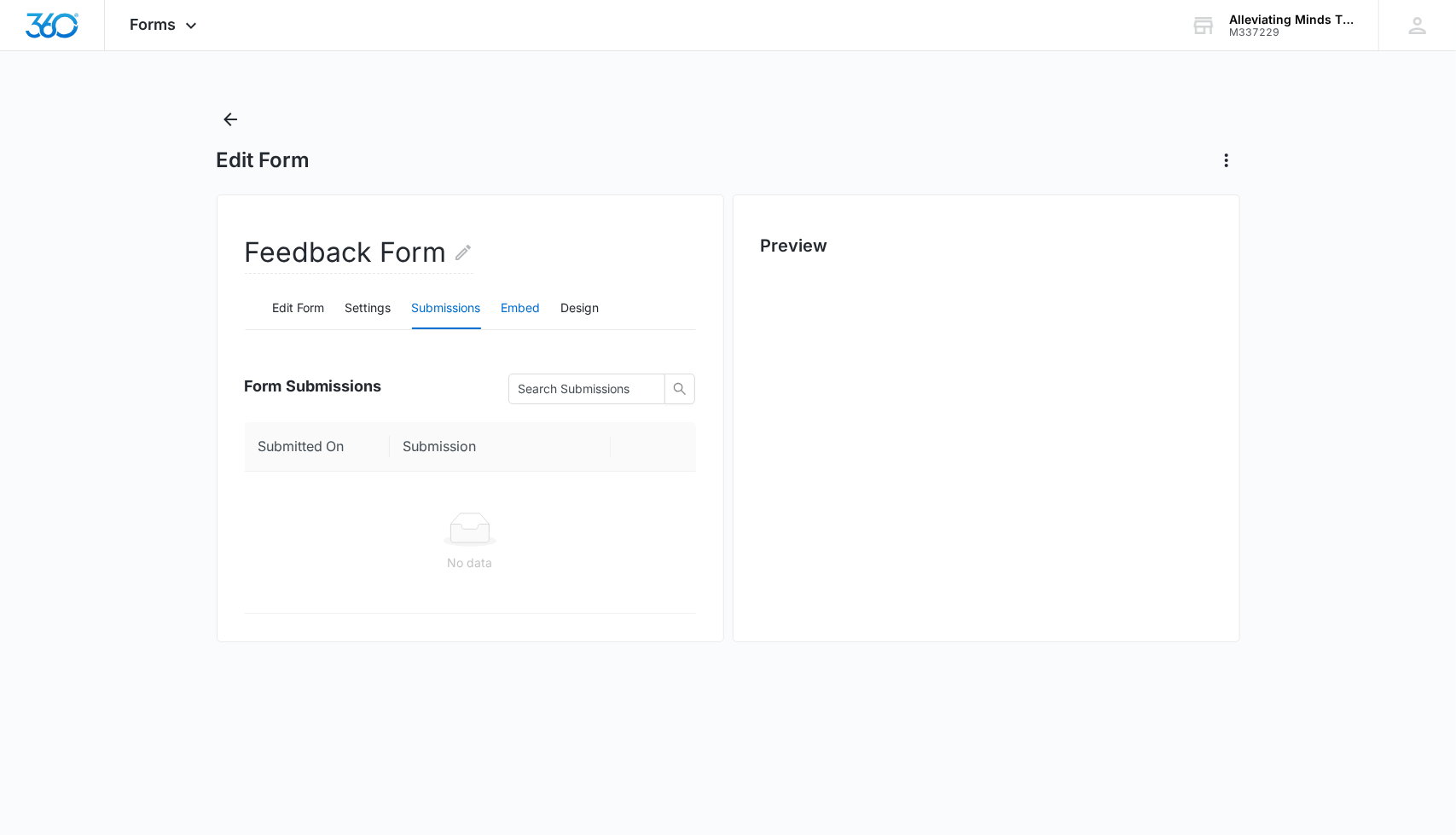
click at [520, 319] on button "Embed" at bounding box center [521, 308] width 39 height 41
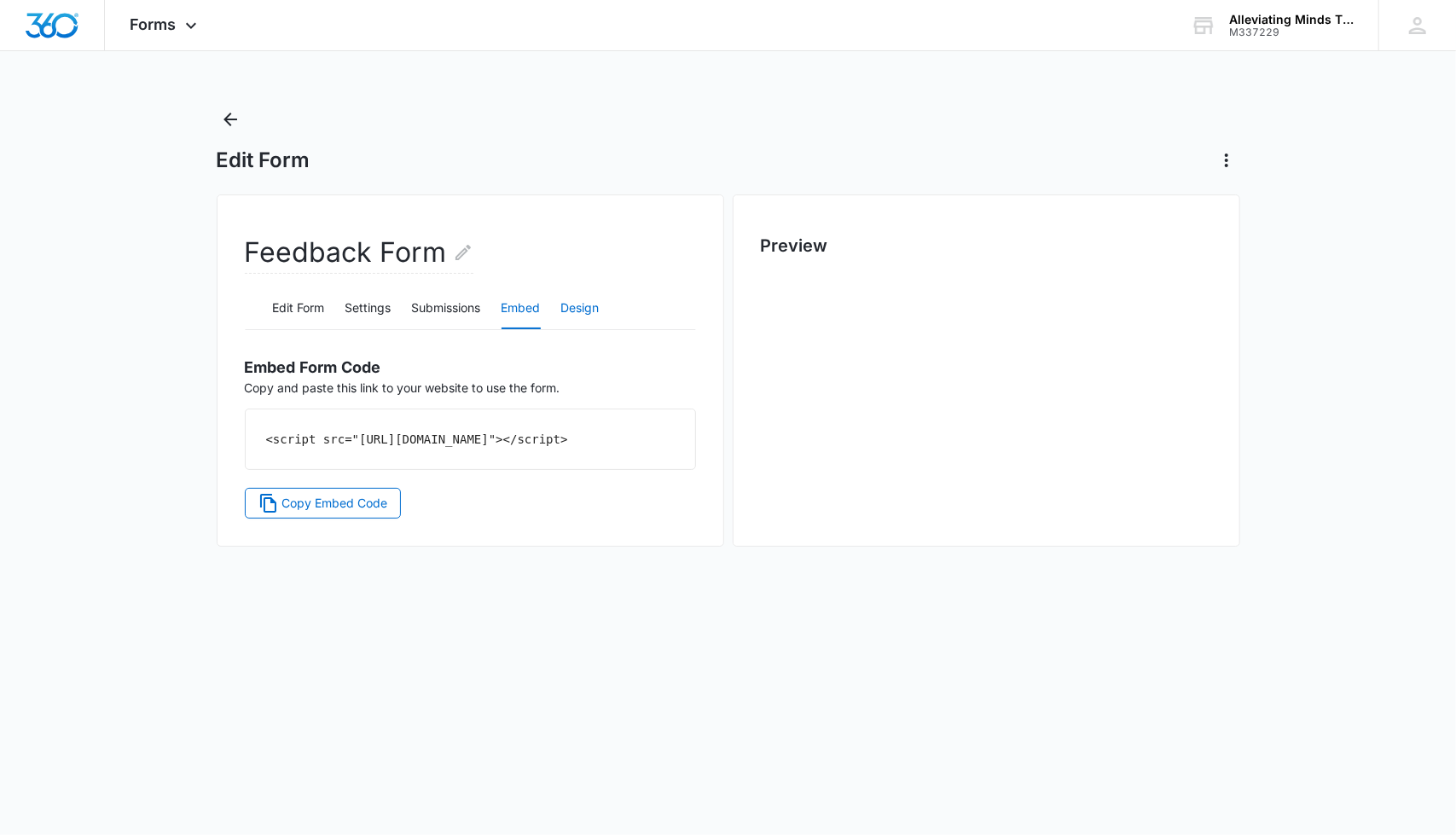
click at [576, 310] on button "Design" at bounding box center [579, 308] width 38 height 41
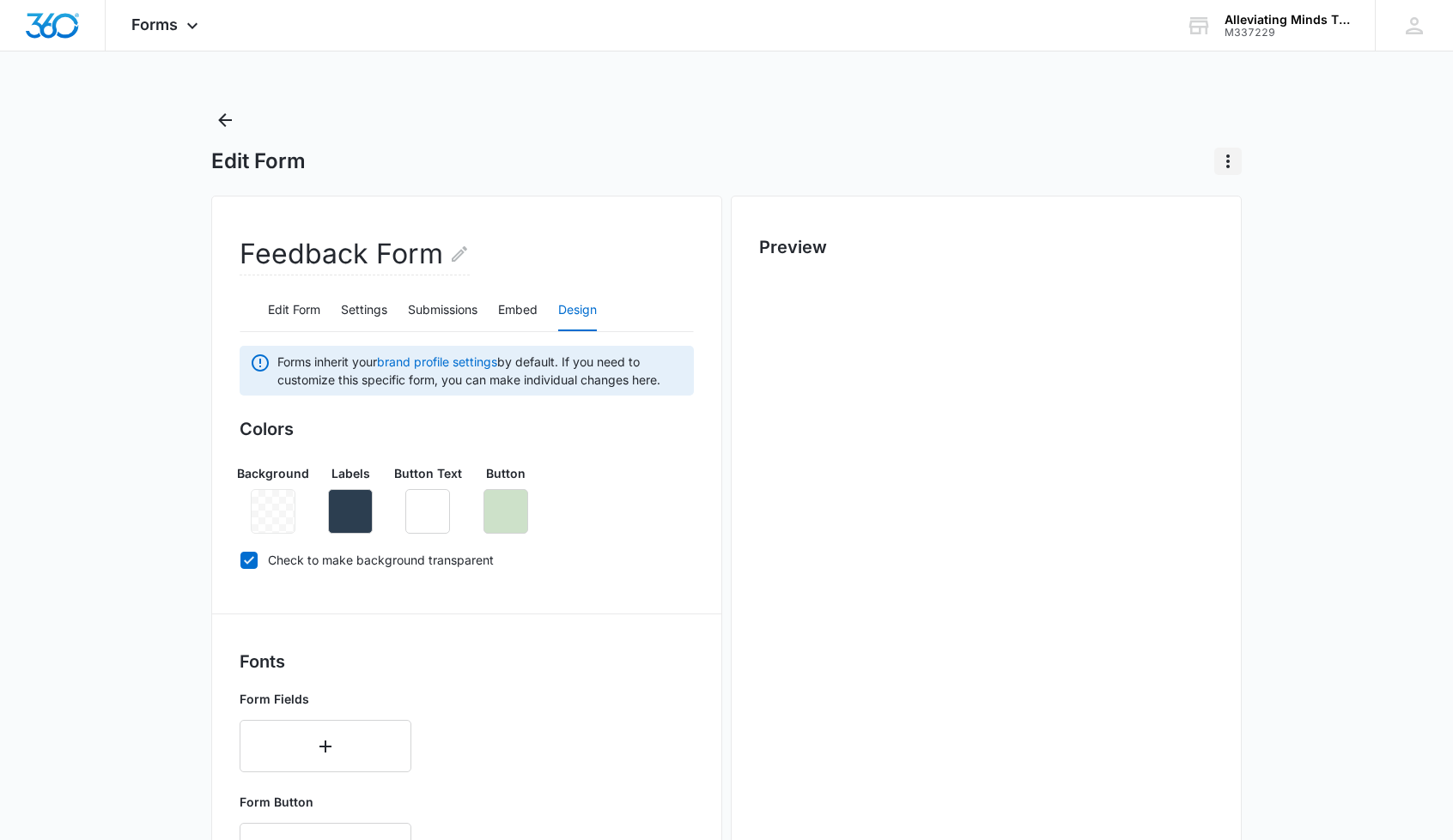
click at [1223, 162] on icon "Actions" at bounding box center [1228, 161] width 21 height 21
click at [218, 124] on icon "Back" at bounding box center [225, 120] width 21 height 21
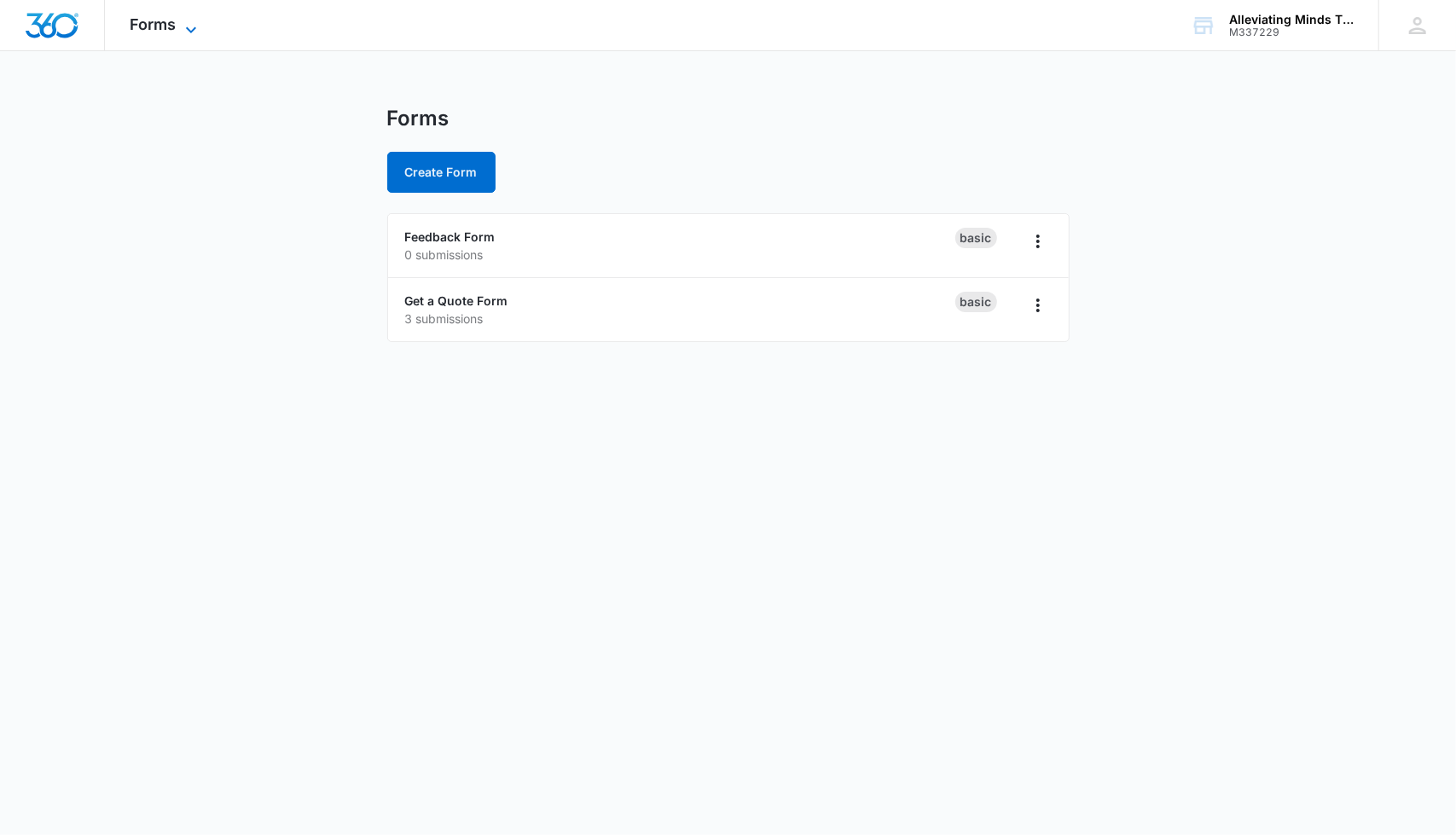
click at [186, 34] on icon at bounding box center [191, 30] width 20 height 21
